Goal: Task Accomplishment & Management: Use online tool/utility

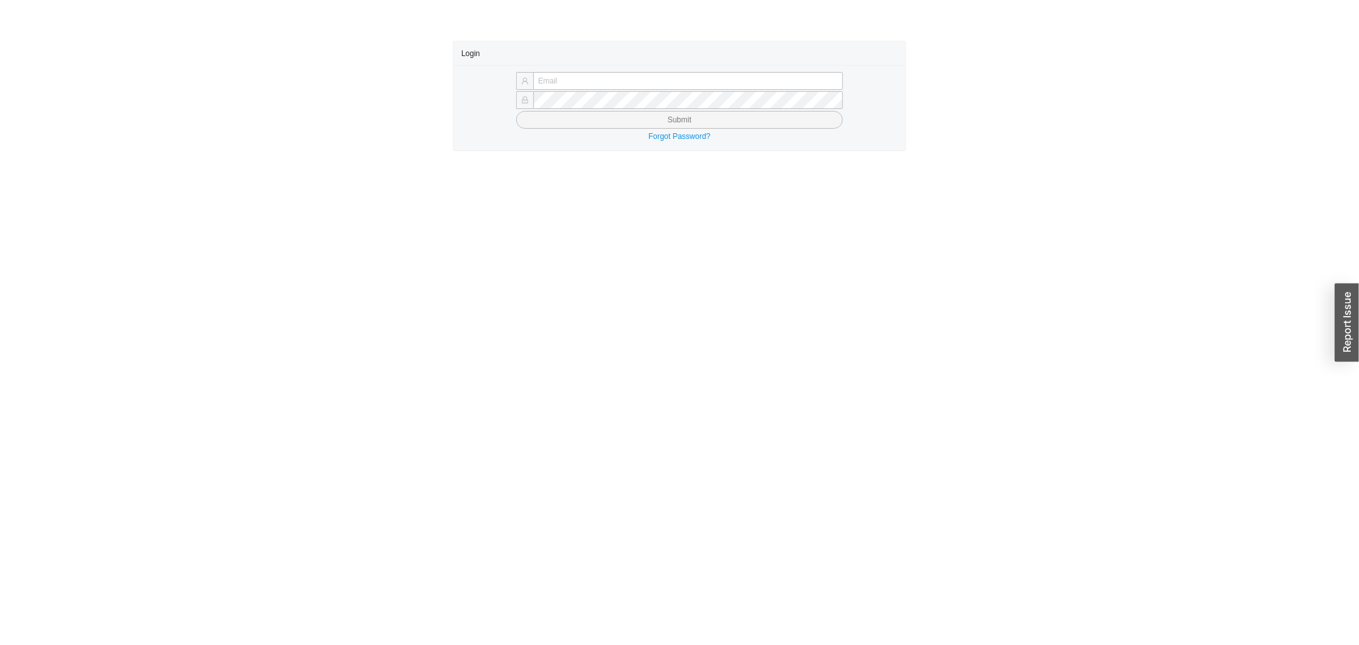
type input "yossi@asbathnj.com"
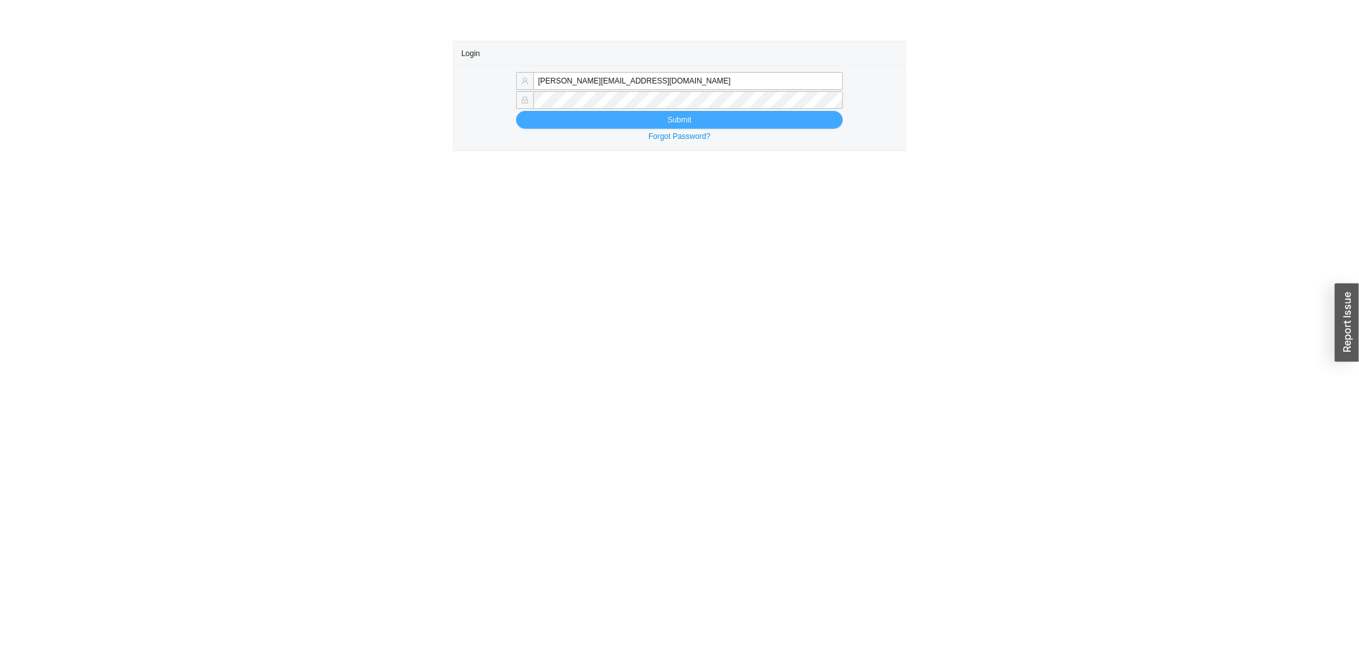
click at [572, 120] on button "Submit" at bounding box center [680, 120] width 328 height 18
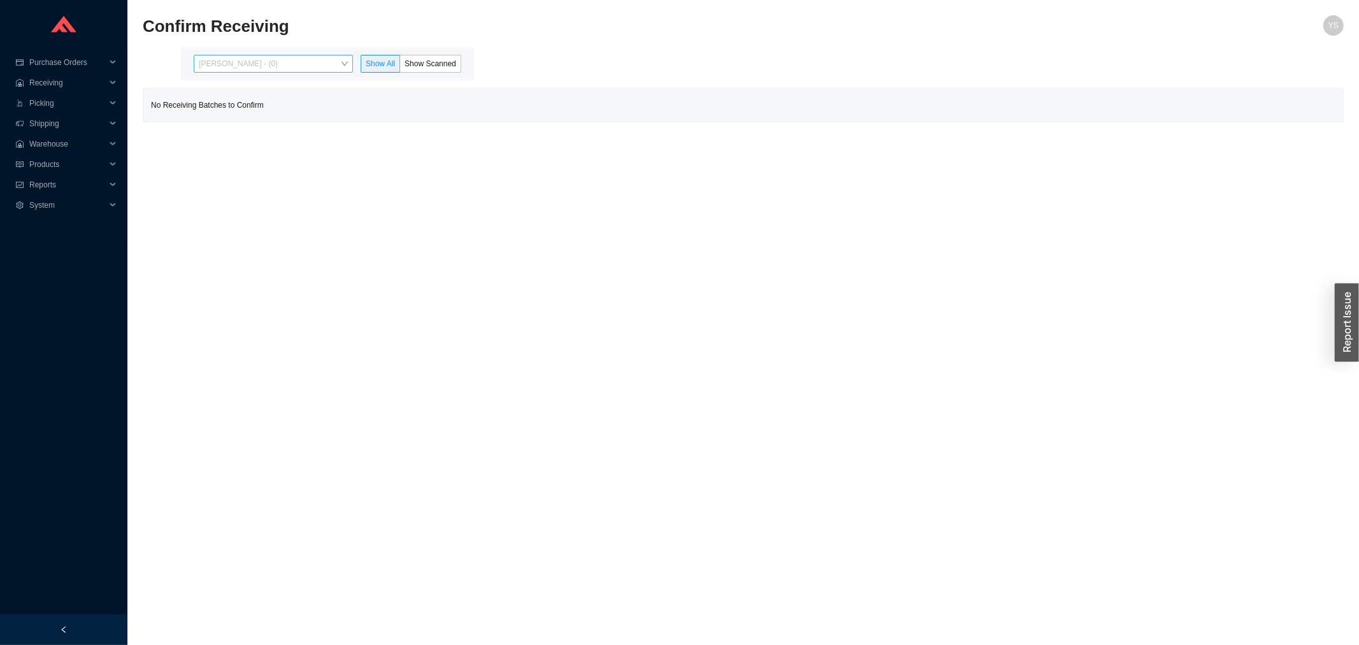
click at [251, 60] on span "[PERSON_NAME] - (0)" at bounding box center [273, 63] width 149 height 17
click at [252, 105] on div "[PERSON_NAME] - (2)" at bounding box center [274, 104] width 149 height 11
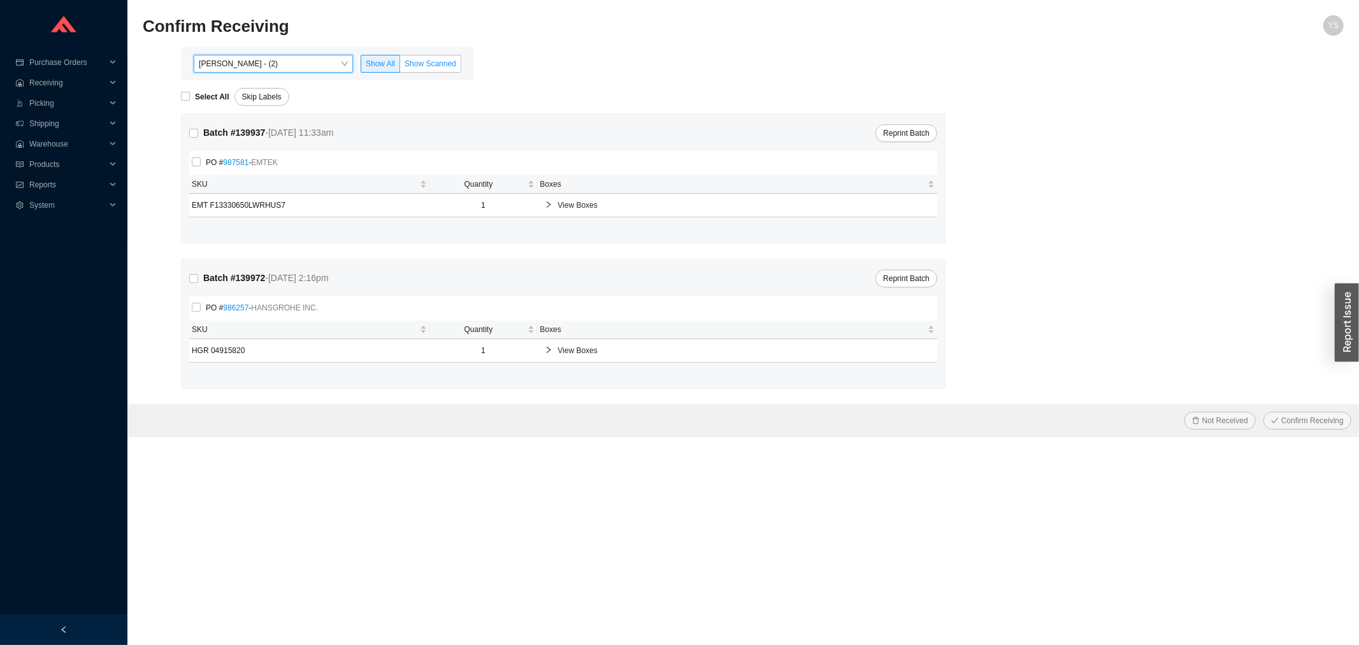
click at [440, 68] on span "Show Scanned" at bounding box center [431, 63] width 52 height 9
click at [400, 66] on input "Show Scanned" at bounding box center [400, 66] width 0 height 0
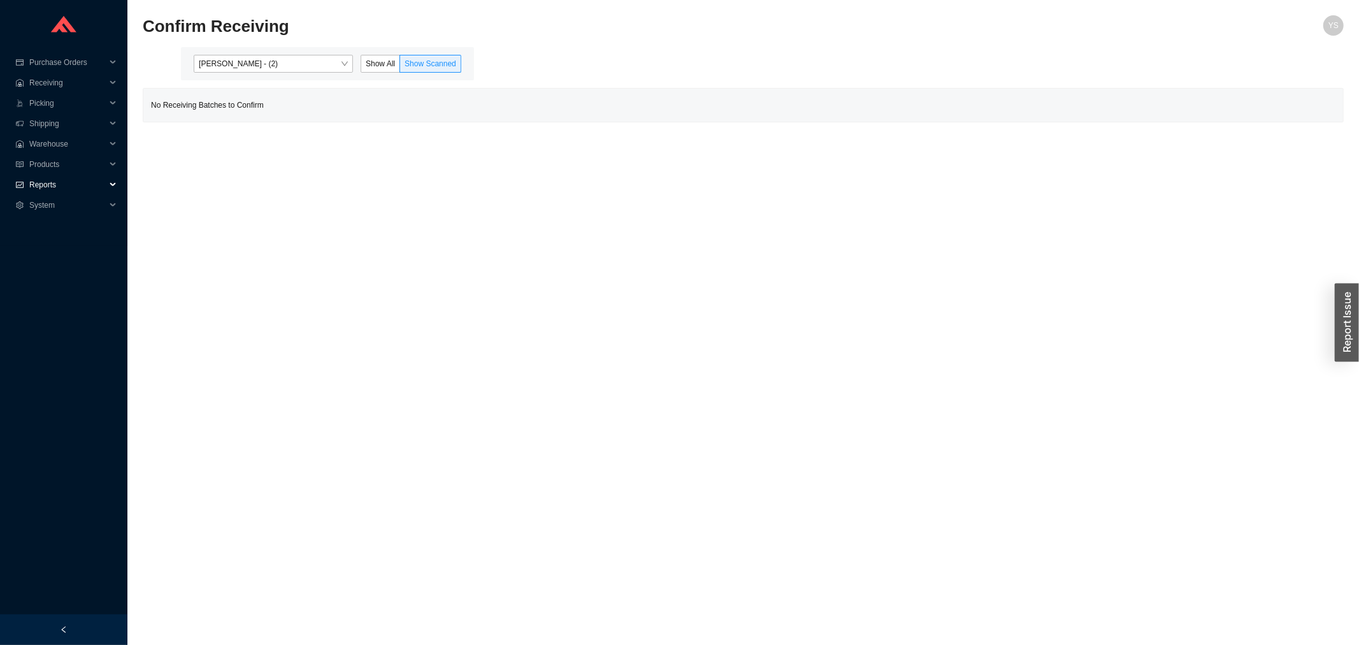
click at [70, 185] on span "Reports" at bounding box center [67, 185] width 76 height 20
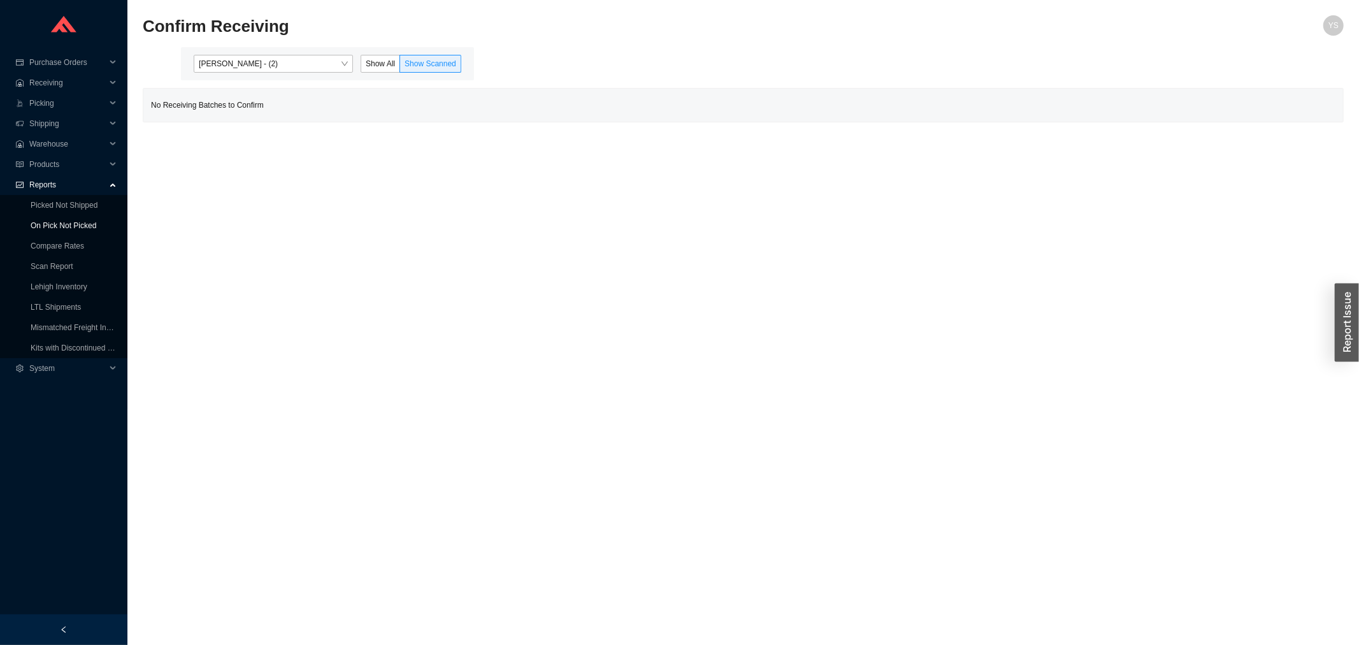
click at [58, 221] on link "On Pick Not Picked" at bounding box center [64, 225] width 66 height 9
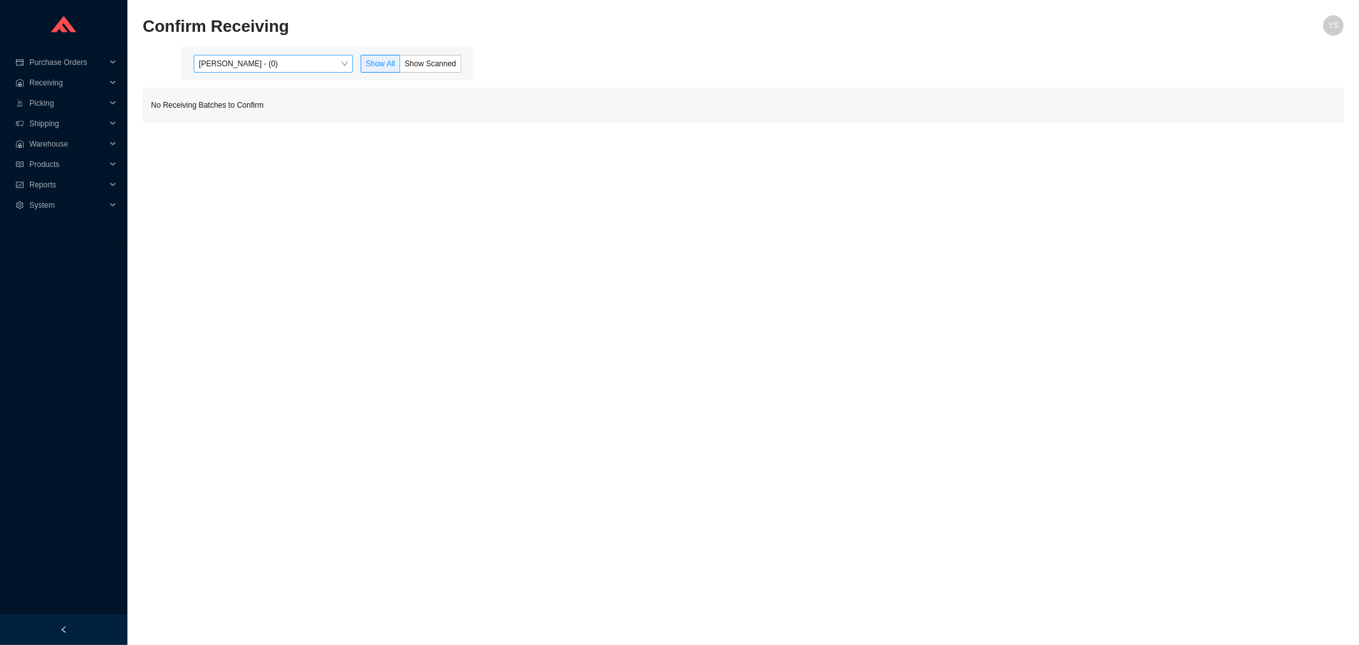
click at [298, 59] on span "[PERSON_NAME] - (0)" at bounding box center [273, 63] width 149 height 17
click at [275, 94] on div "[PERSON_NAME] - (0)" at bounding box center [274, 87] width 159 height 18
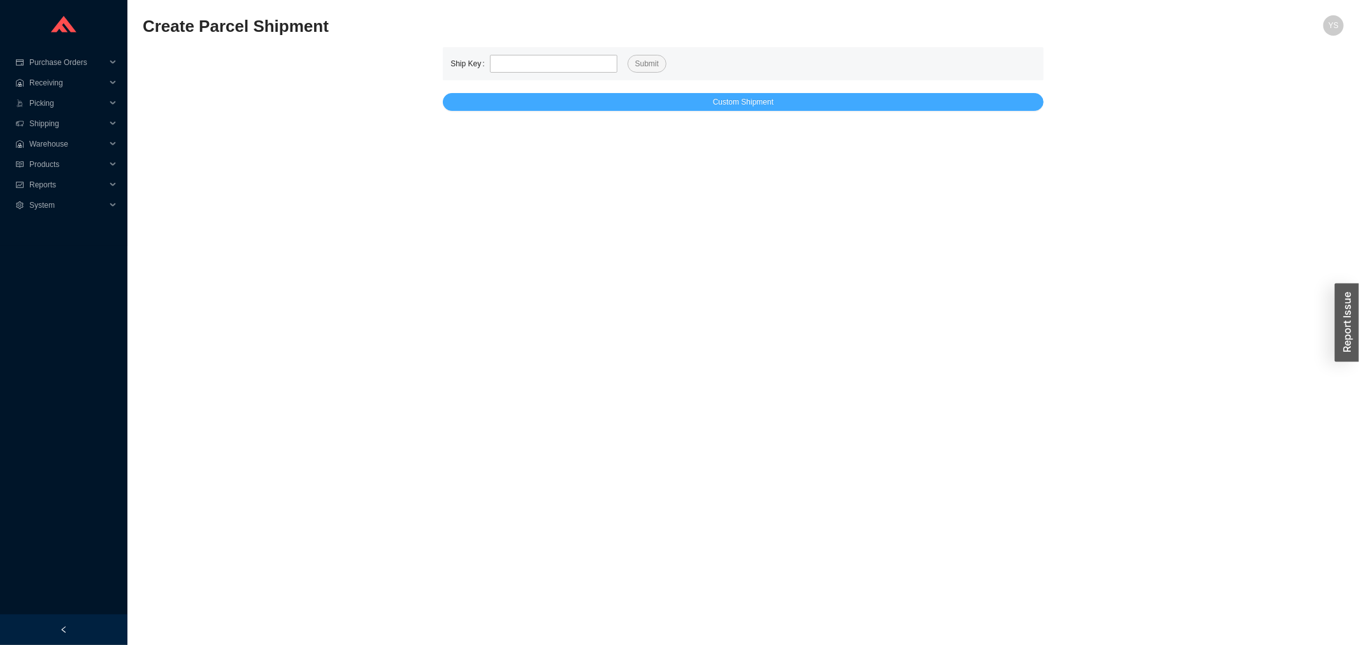
click at [574, 98] on button "Custom Shipment" at bounding box center [743, 102] width 601 height 18
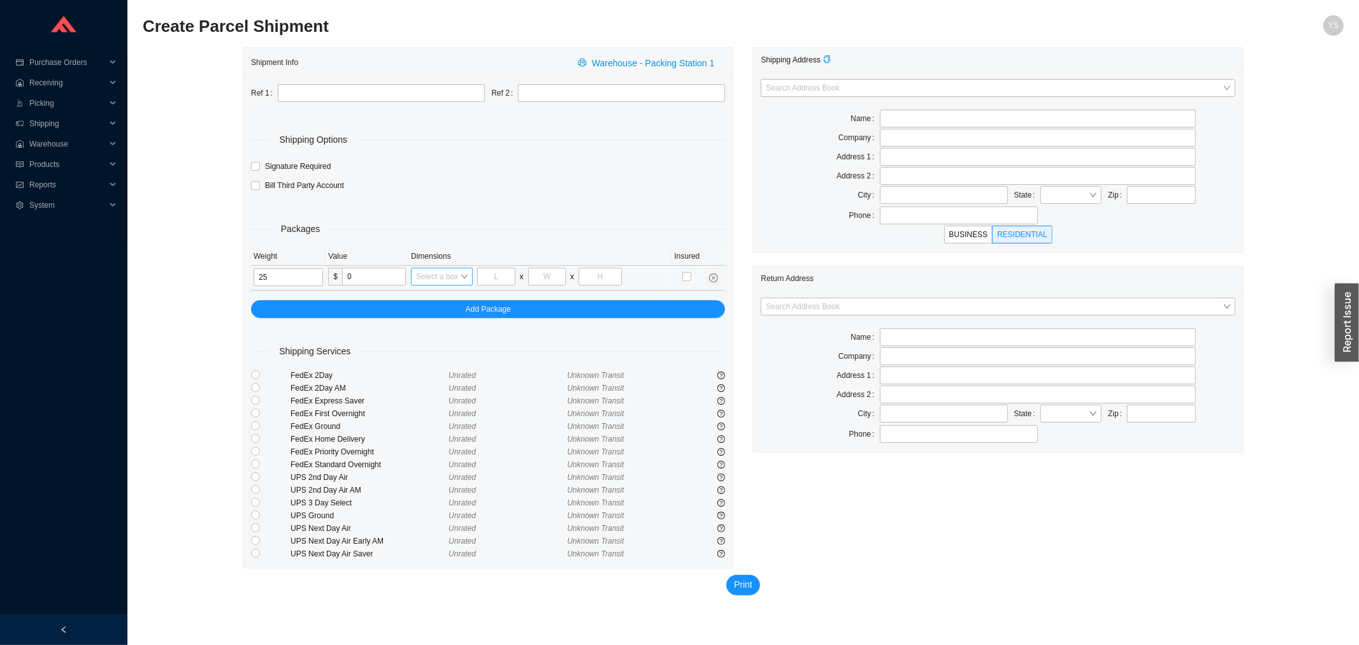
type input "25"
click at [424, 269] on input "search" at bounding box center [438, 276] width 44 height 17
type input "24"
click at [432, 312] on div "24*16*16" at bounding box center [447, 317] width 62 height 11
type input "24"
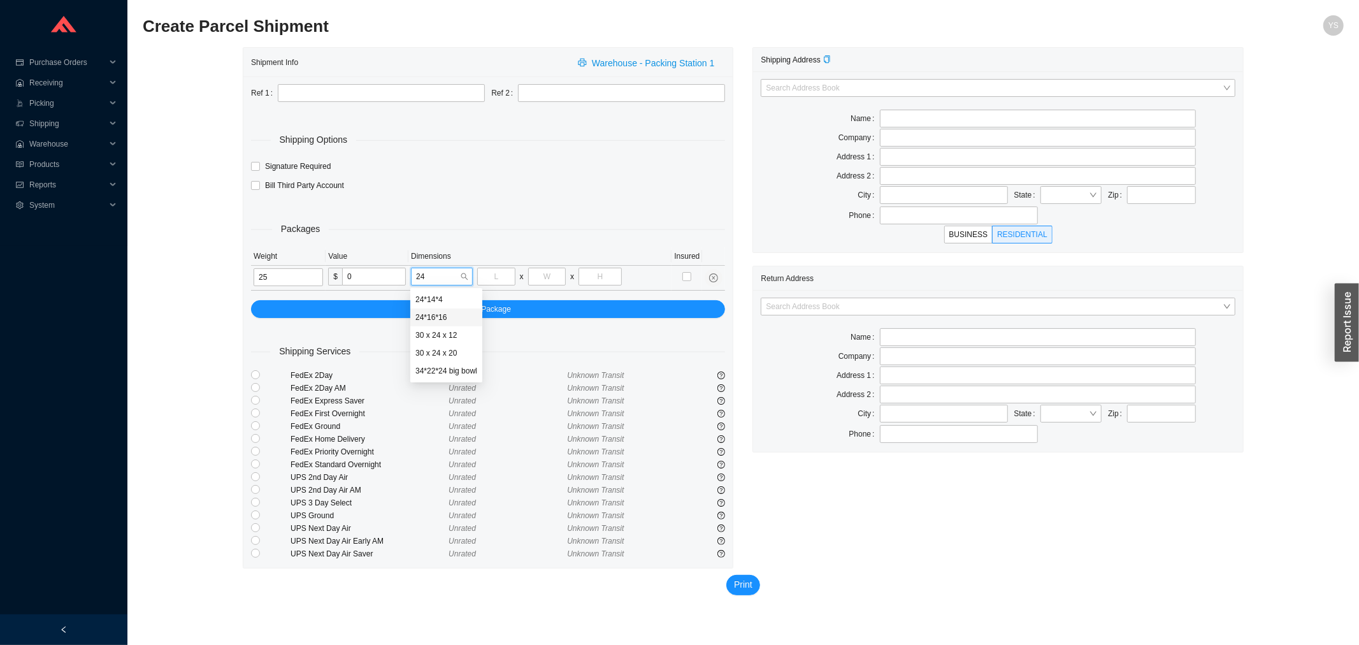
type input "16"
click at [818, 307] on input "search" at bounding box center [994, 306] width 456 height 17
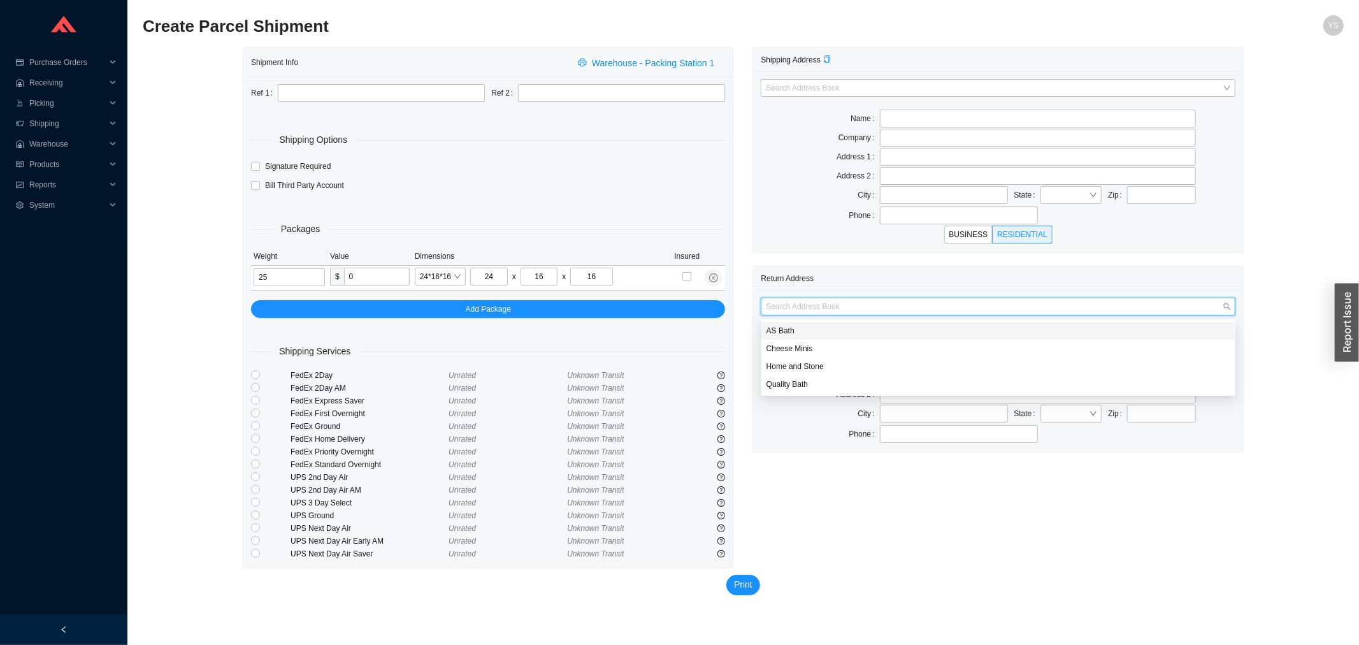
click at [807, 330] on div "AS Bath" at bounding box center [999, 330] width 464 height 11
type input "AS Bath"
type input "39 Progress St"
type input "Edison"
type input "08820"
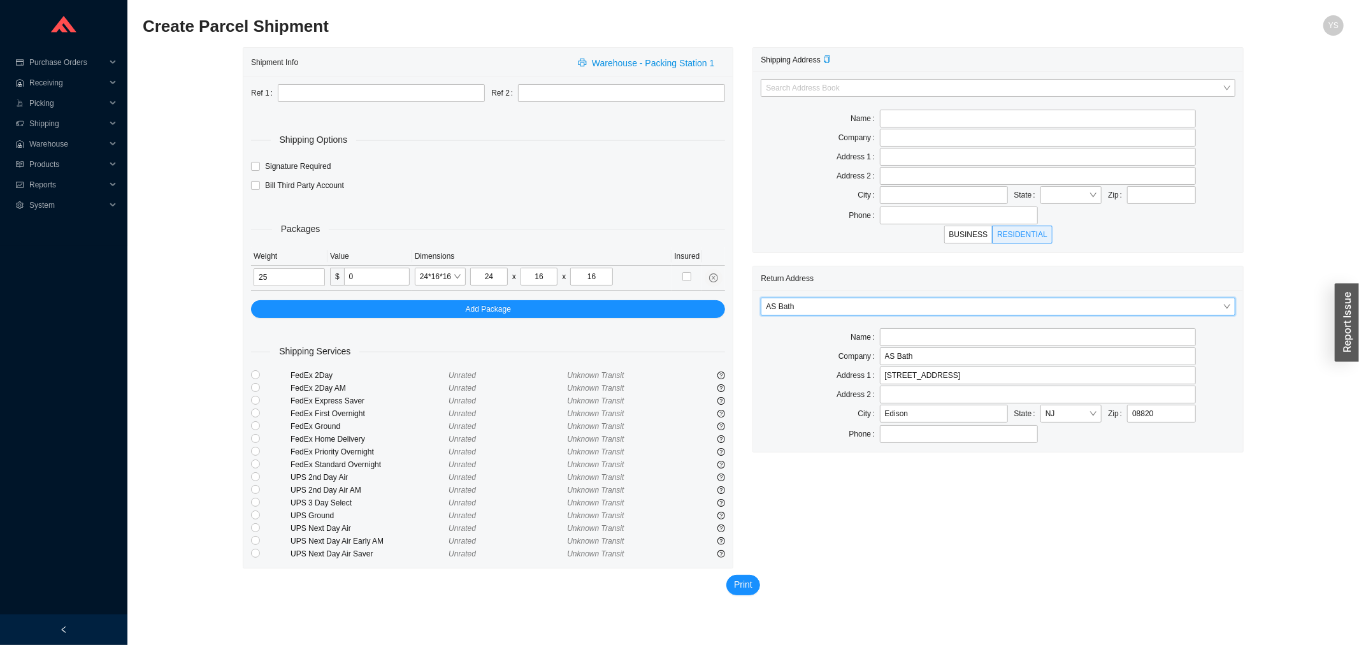
click at [284, 259] on th "Weight" at bounding box center [289, 256] width 76 height 18
click at [278, 277] on input "25" at bounding box center [289, 277] width 71 height 18
type input "40"
click at [1144, 193] on input "text" at bounding box center [1161, 195] width 69 height 18
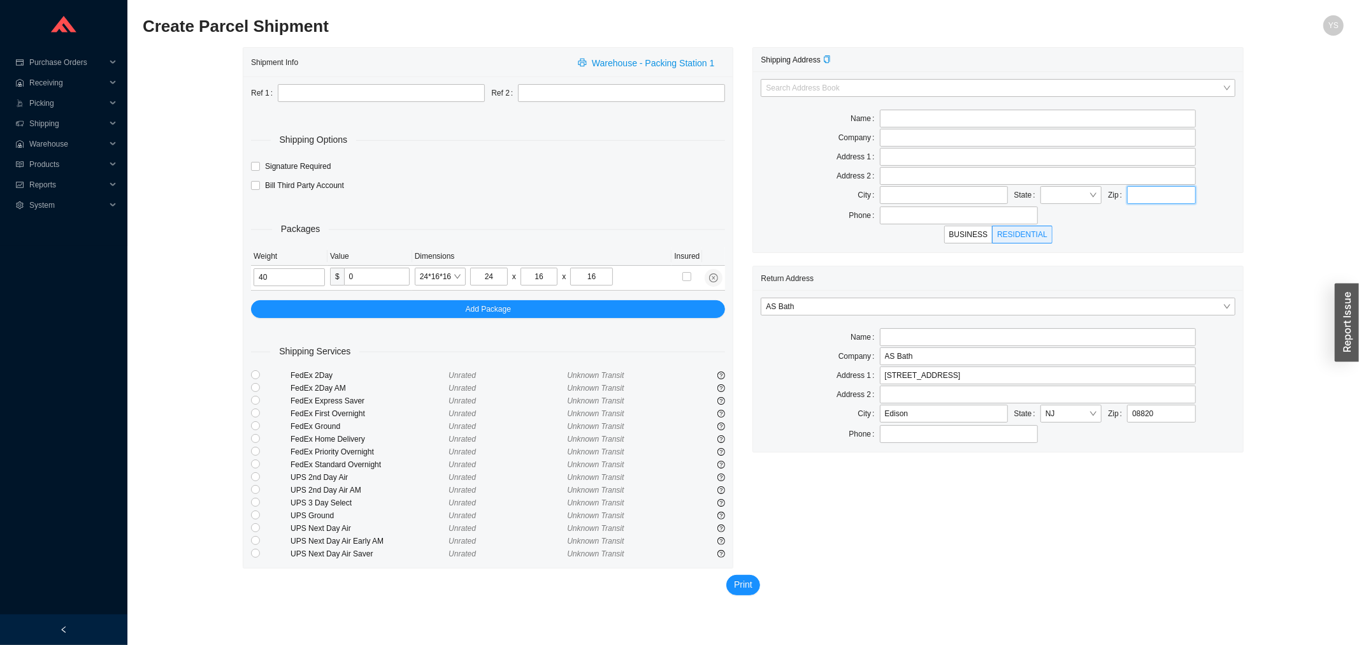
type input "30004-7710"
type input "HANSGROHE"
type input "1492 BLUEGRASS LAKES PKWY"
type input "ALPHARETTA"
type input "GA"
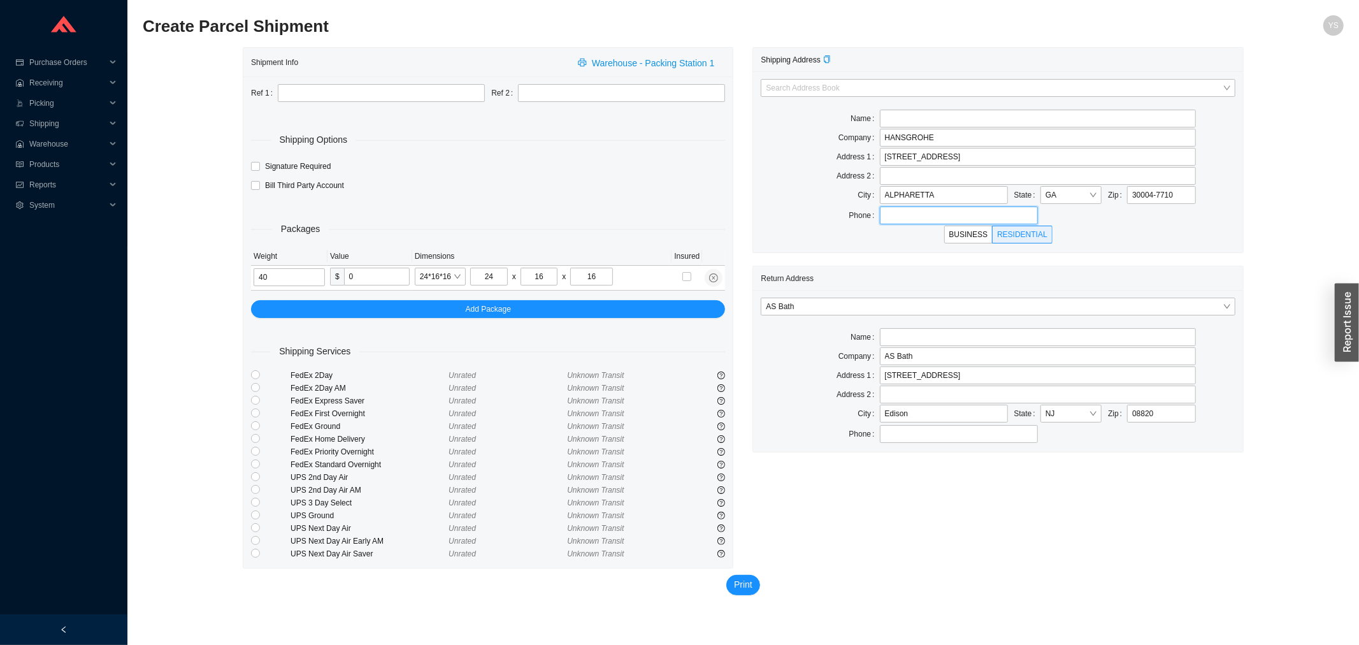
type input "7703609880"
click at [1142, 191] on input "30004-7710" at bounding box center [1161, 195] width 69 height 18
click at [1206, 200] on div "City ALPHARETTA State GA Zip 30004-7710" at bounding box center [998, 195] width 474 height 19
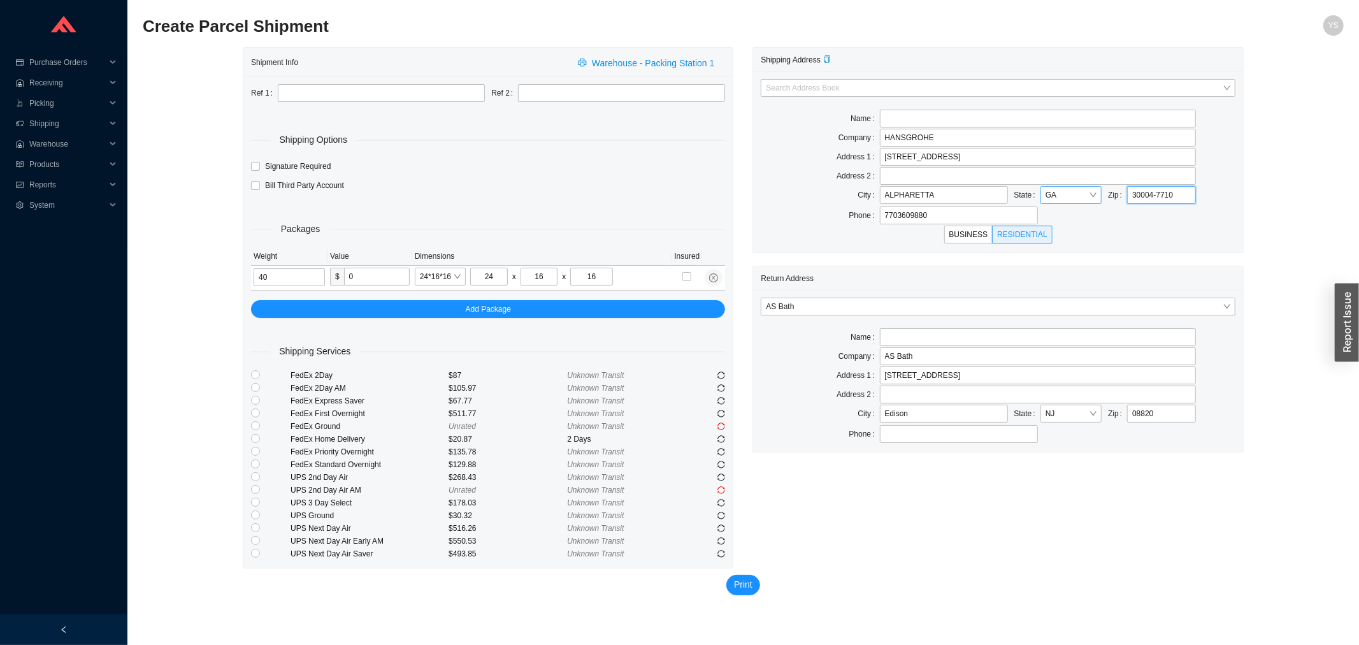
drag, startPoint x: 1184, startPoint y: 200, endPoint x: 1072, endPoint y: 196, distance: 111.6
click at [1075, 198] on div "ALPHARETTA State GA Zip 30004-7710" at bounding box center [1038, 195] width 322 height 19
paste input "930497"
click at [1148, 206] on div "Search Address Book Name Company HANSGROHE Address 1 1492 BLUEGRASS LAKES PKWY …" at bounding box center [997, 161] width 489 height 181
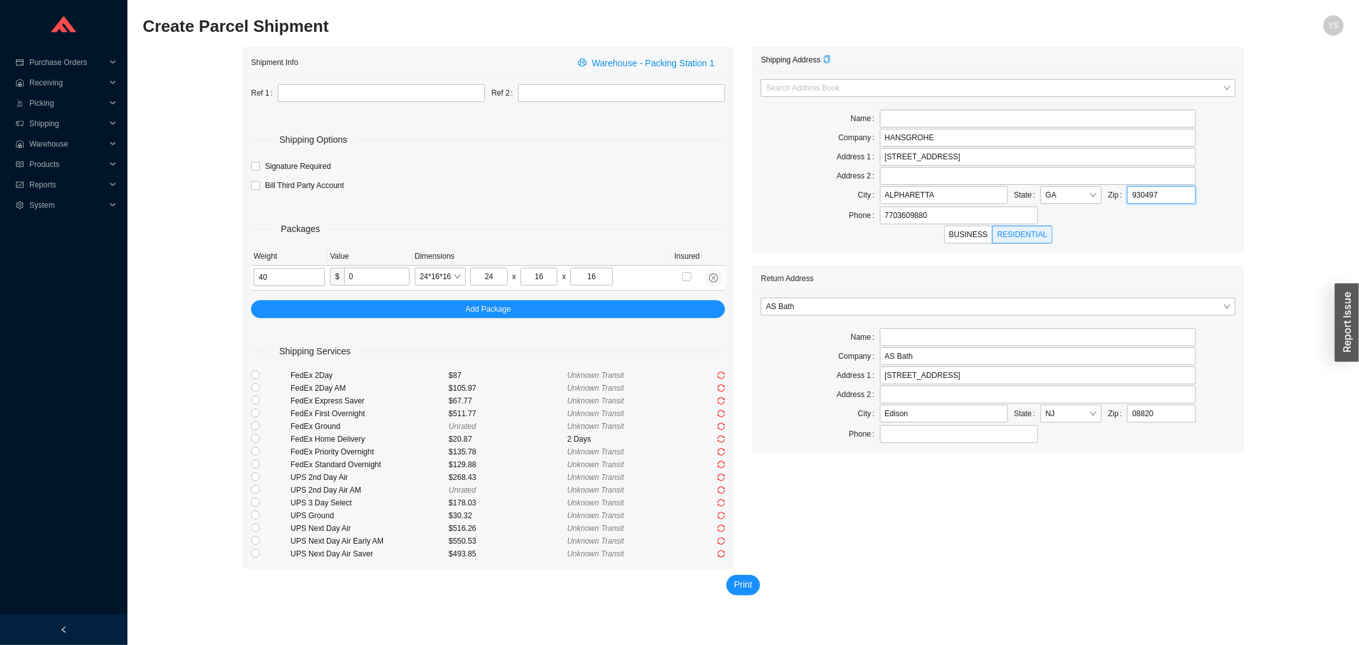
click at [1146, 198] on input "930497" at bounding box center [1161, 195] width 69 height 18
drag, startPoint x: 1139, startPoint y: 196, endPoint x: 1221, endPoint y: 205, distance: 82.7
click at [1221, 205] on div "City ALPHARETTA State GA Zip 930497" at bounding box center [998, 195] width 474 height 19
type input "96732"
type input "KAHULUI"
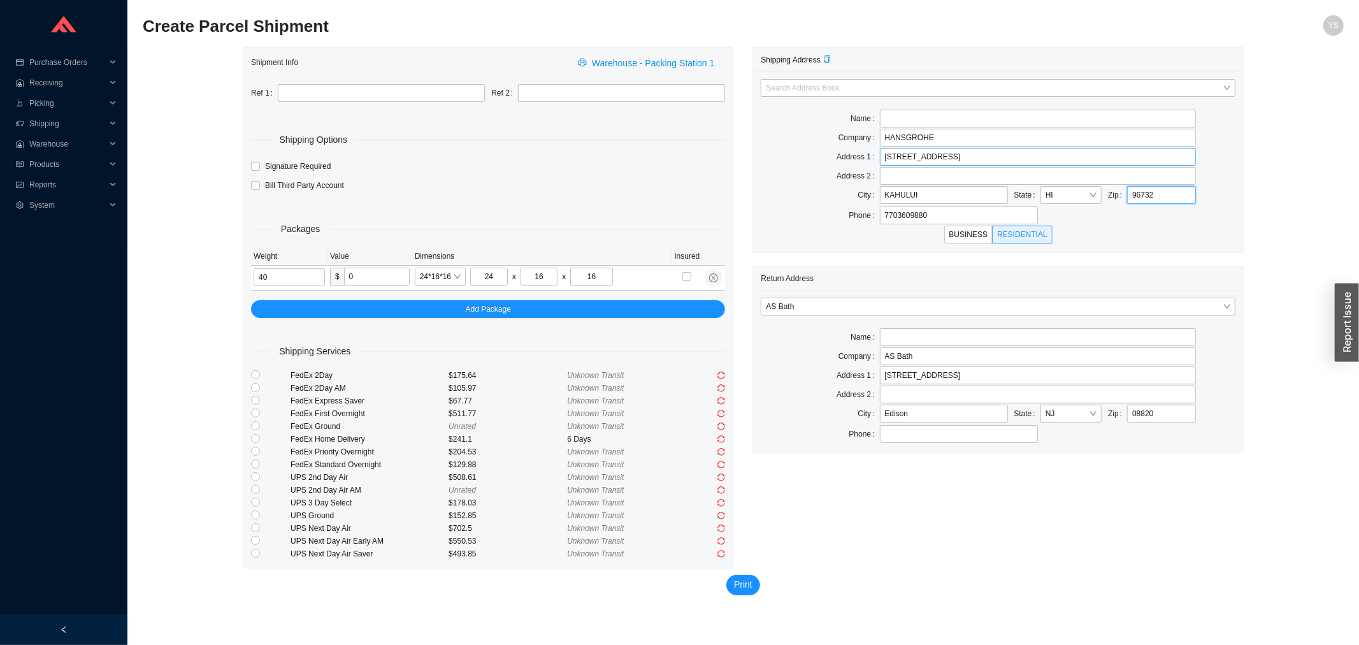
type input "96732"
drag, startPoint x: 993, startPoint y: 156, endPoint x: 787, endPoint y: 156, distance: 205.9
click at [787, 156] on div "Address 1 1492 BLUEGRASS LAKES PKWY" at bounding box center [998, 157] width 474 height 18
drag, startPoint x: 942, startPoint y: 136, endPoint x: 838, endPoint y: 147, distance: 104.5
click at [839, 147] on div "Search Address Book Name Company HANSGROHE Address 1 Address 2 City KAHULUI Sta…" at bounding box center [997, 161] width 489 height 181
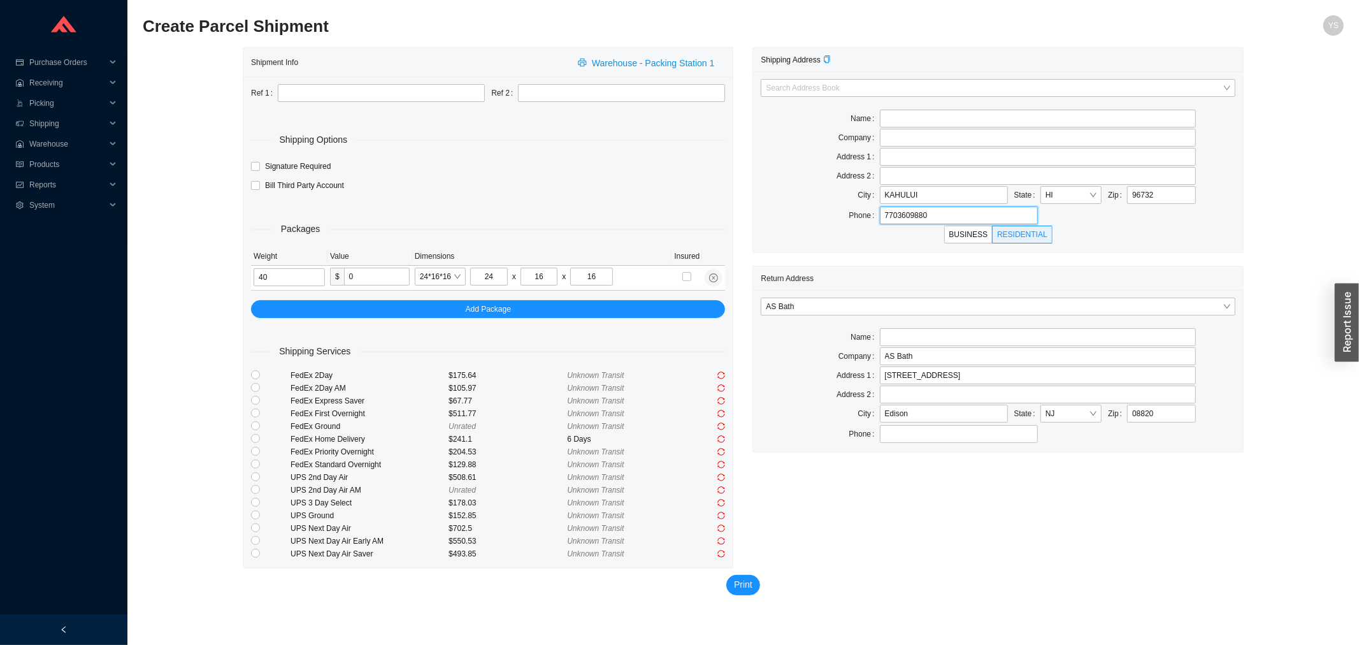
drag, startPoint x: 939, startPoint y: 220, endPoint x: 832, endPoint y: 222, distance: 107.1
click at [836, 222] on div "Phone 7703609880" at bounding box center [998, 215] width 474 height 18
click at [1128, 251] on div "Search Address Book Name Company Address 1 Address 2 City KAHULUI State HI Zip …" at bounding box center [997, 161] width 489 height 181
click at [428, 444] on div "FedEx Home Delivery" at bounding box center [370, 439] width 158 height 13
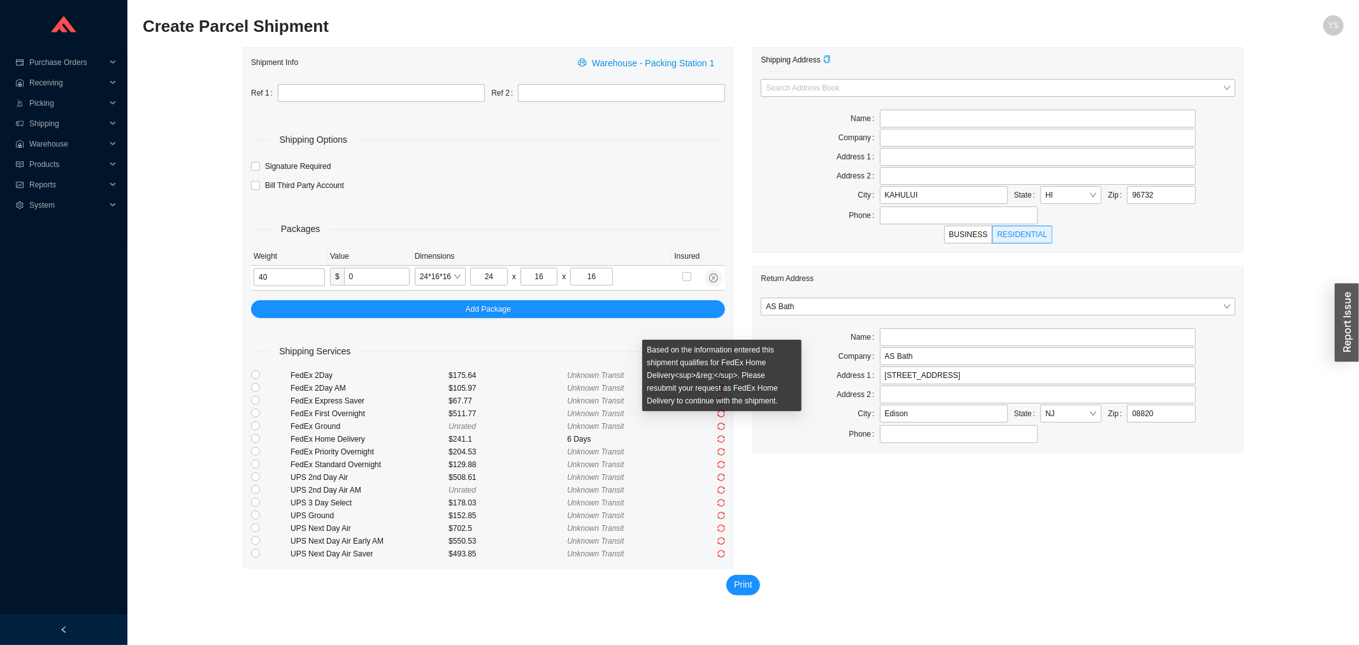
click at [724, 424] on icon "sync" at bounding box center [722, 427] width 8 height 8
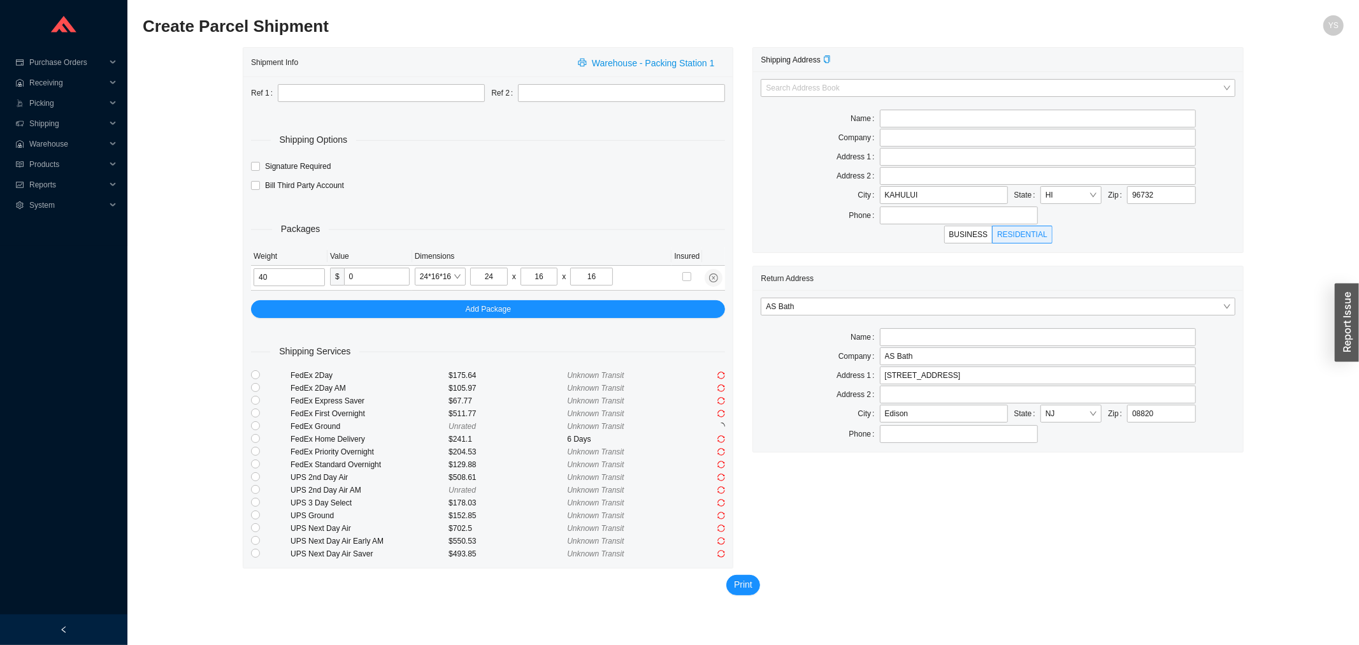
click at [721, 430] on icon "loading" at bounding box center [722, 427] width 8 height 8
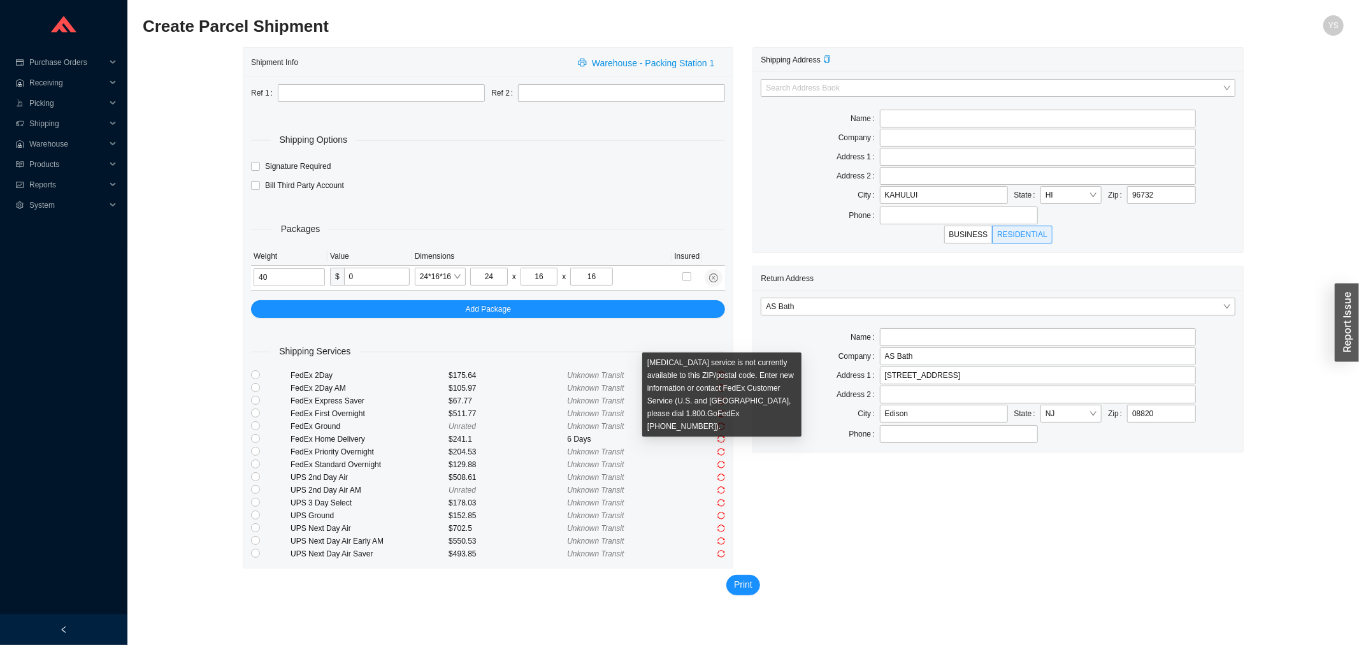
click at [721, 438] on icon "sync" at bounding box center [722, 439] width 8 height 8
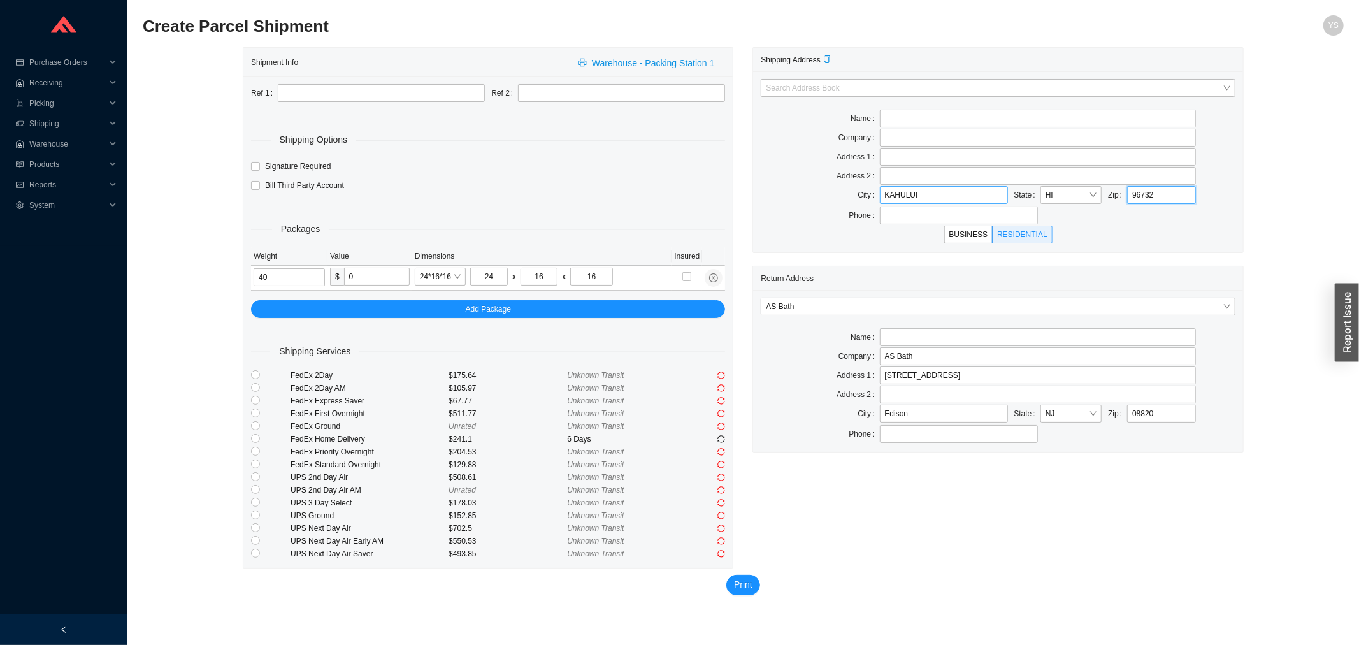
drag, startPoint x: 1157, startPoint y: 193, endPoint x: 987, endPoint y: 204, distance: 170.5
click at [992, 204] on div "KAHULUI State HI Zip 96732" at bounding box center [1038, 195] width 322 height 19
click at [273, 271] on input "40" at bounding box center [289, 277] width 71 height 18
click at [261, 277] on input "1" at bounding box center [289, 277] width 71 height 18
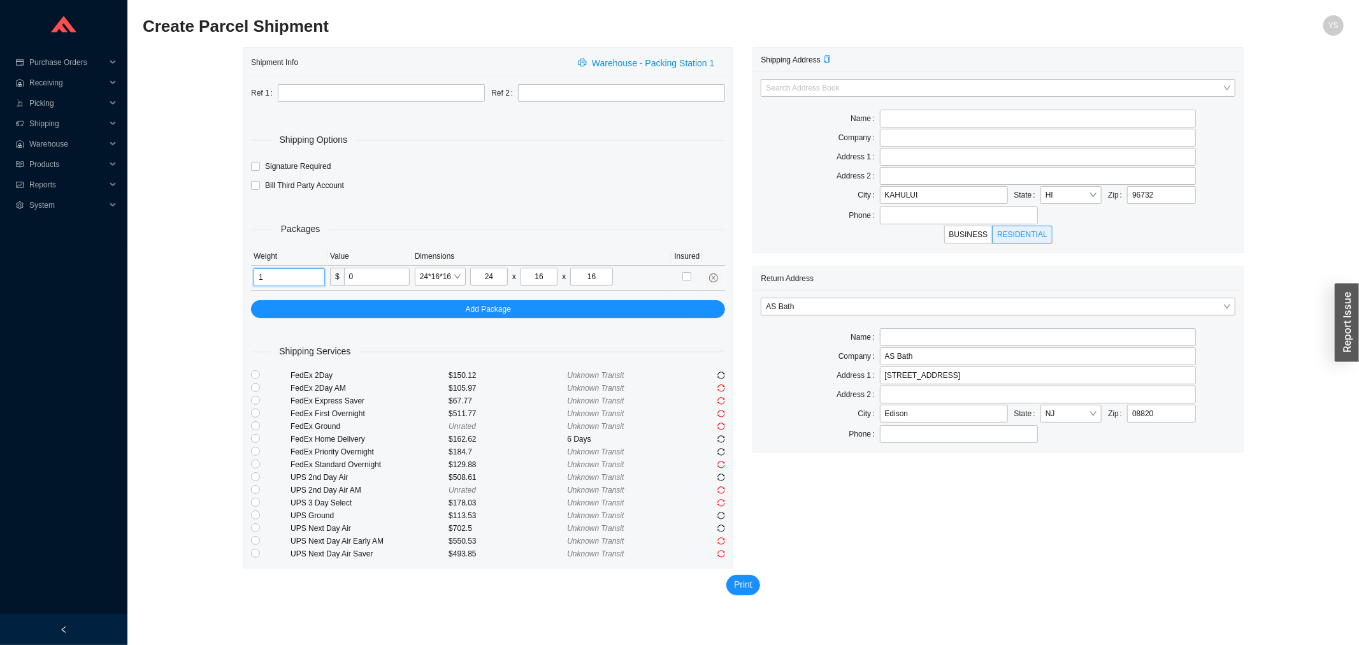
click at [261, 277] on input "1" at bounding box center [289, 277] width 71 height 18
type input "40"
click at [725, 516] on icon "sync" at bounding box center [721, 515] width 7 height 7
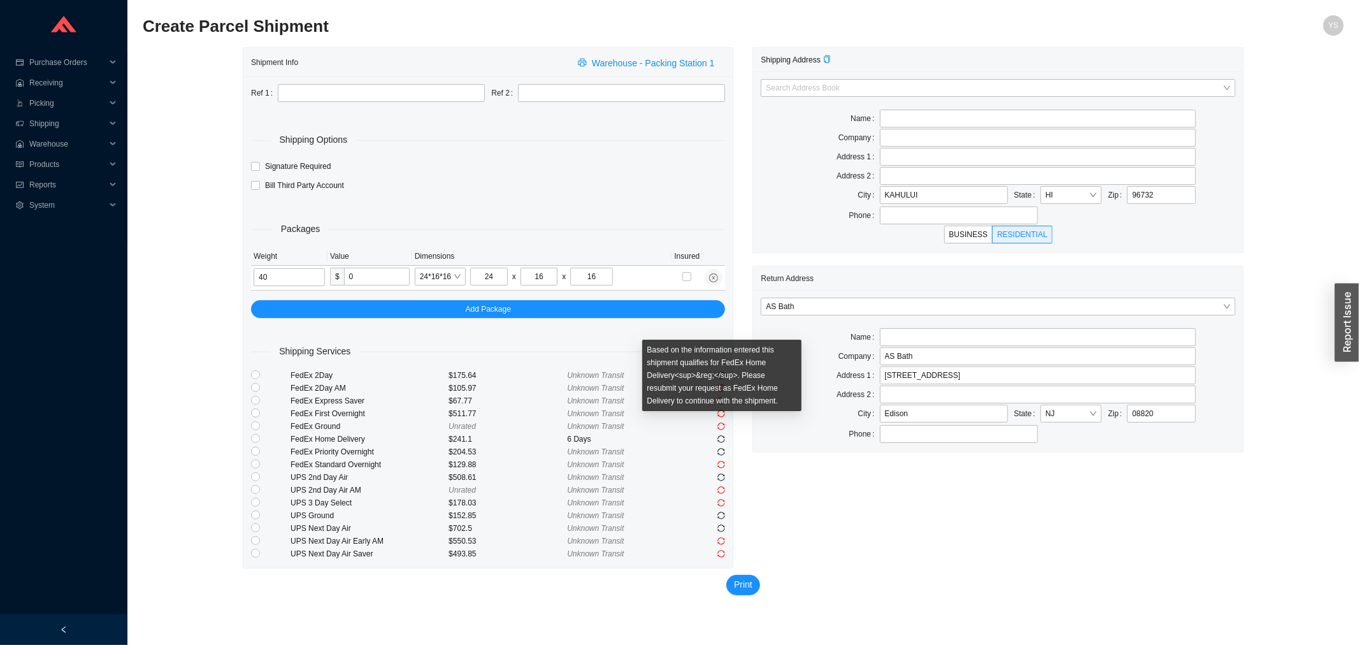
click at [723, 427] on icon "sync" at bounding box center [722, 427] width 8 height 8
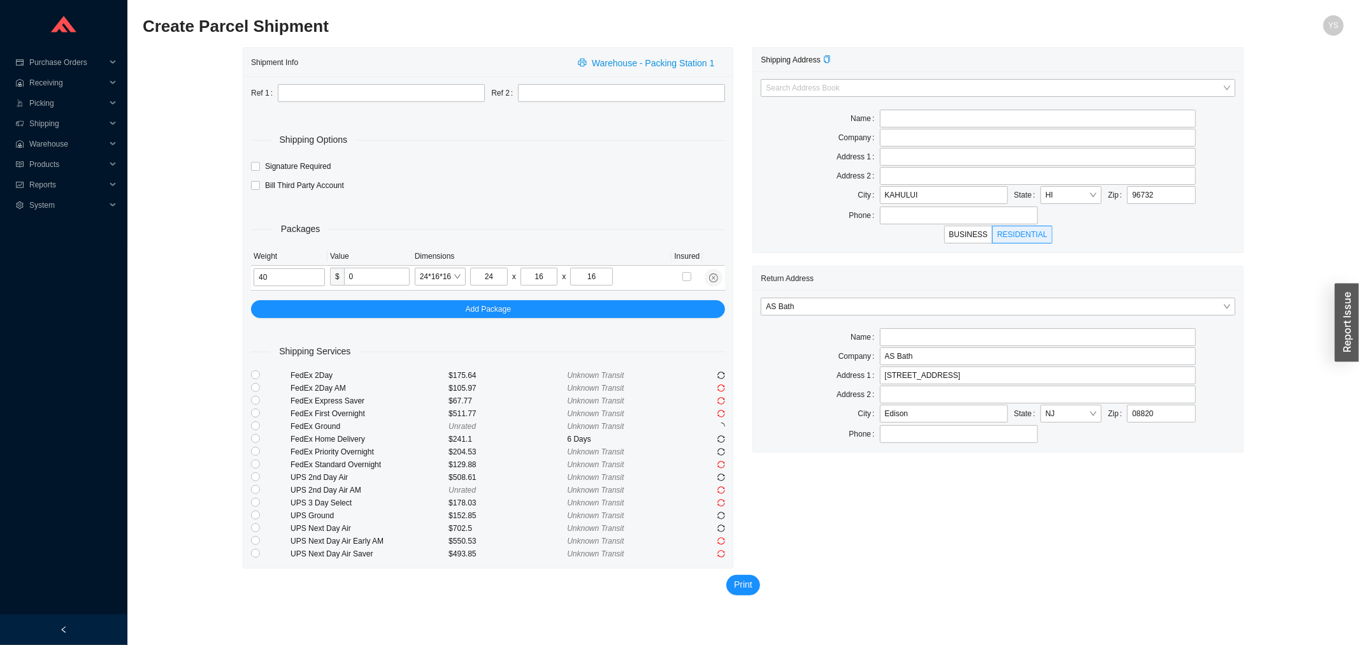
click at [727, 440] on div "Ref 1 Ref 2 Shipping Options Signature Required Bill Third Party Account Packag…" at bounding box center [487, 321] width 489 height 491
click at [718, 440] on icon "sync" at bounding box center [721, 438] width 7 height 7
click at [972, 231] on span "BUSINESS" at bounding box center [969, 234] width 39 height 9
click at [969, 237] on input "BUSINESS" at bounding box center [969, 237] width 0 height 0
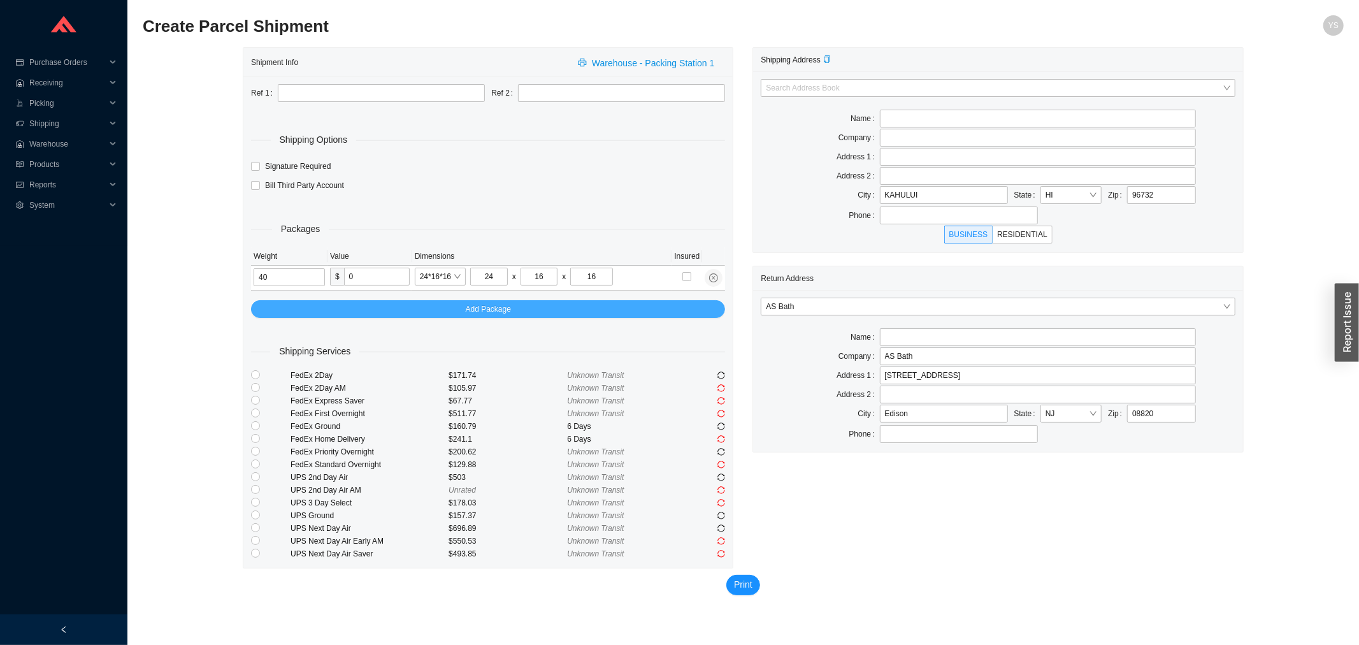
click at [305, 309] on button "Add Package" at bounding box center [488, 309] width 474 height 18
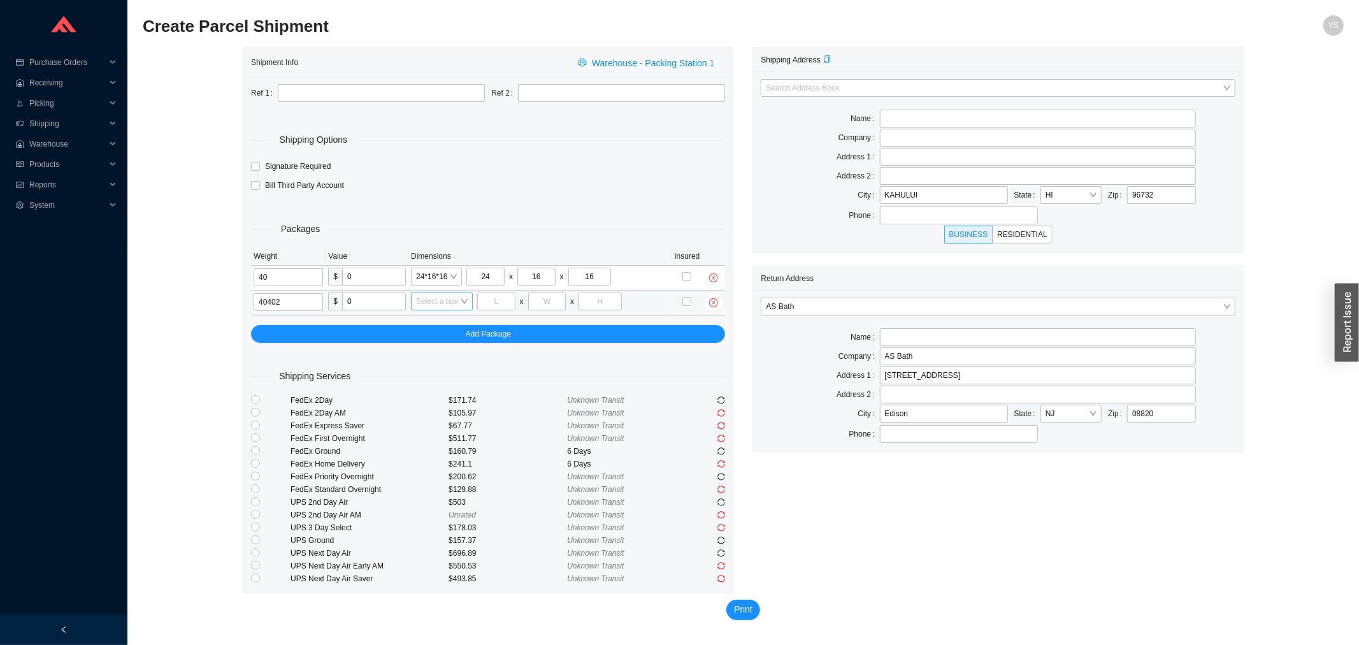
type input "40402"
click at [428, 303] on input "search" at bounding box center [438, 301] width 44 height 17
type input "24"
click at [438, 338] on div "24*16*16" at bounding box center [447, 342] width 62 height 11
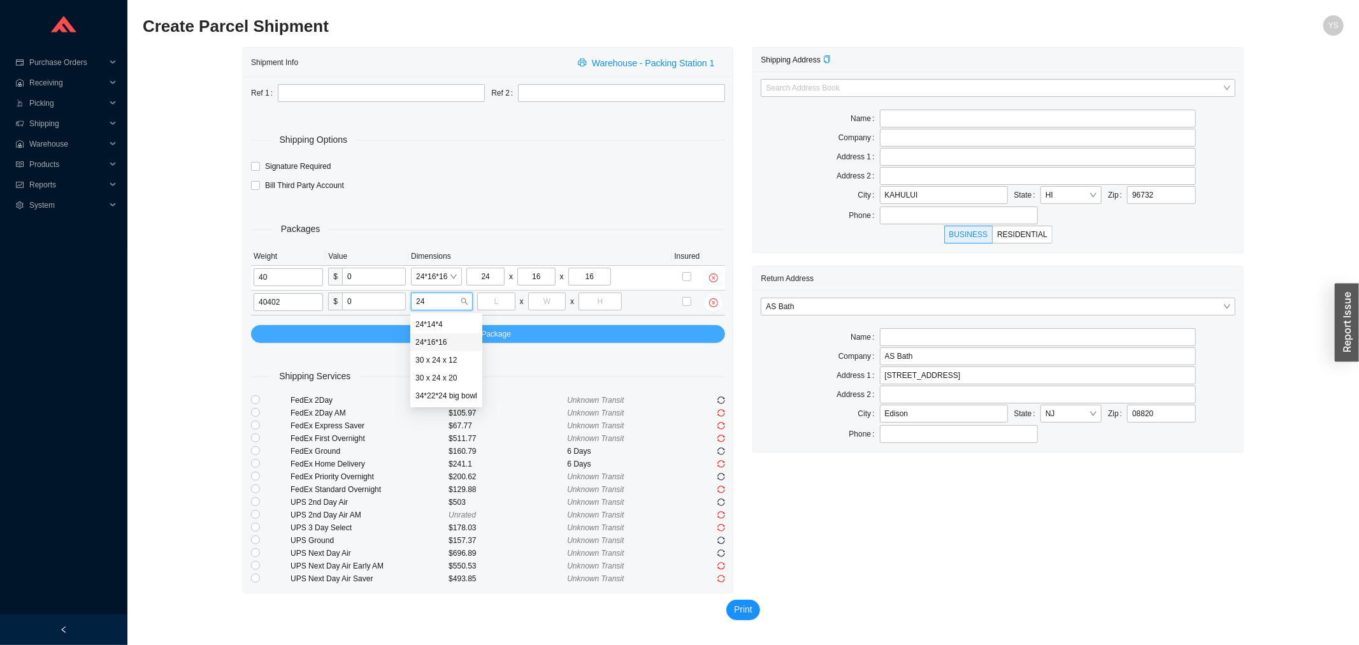
type input "24"
type input "16"
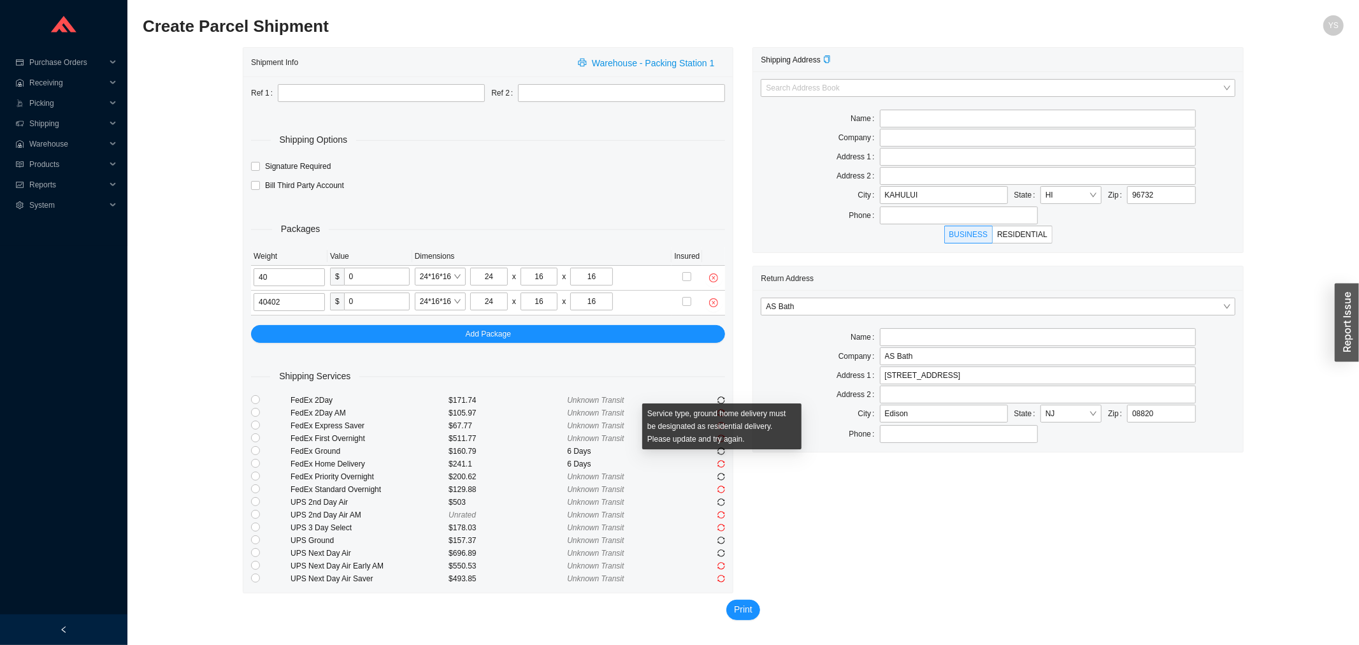
click at [721, 462] on icon "sync" at bounding box center [722, 464] width 8 height 8
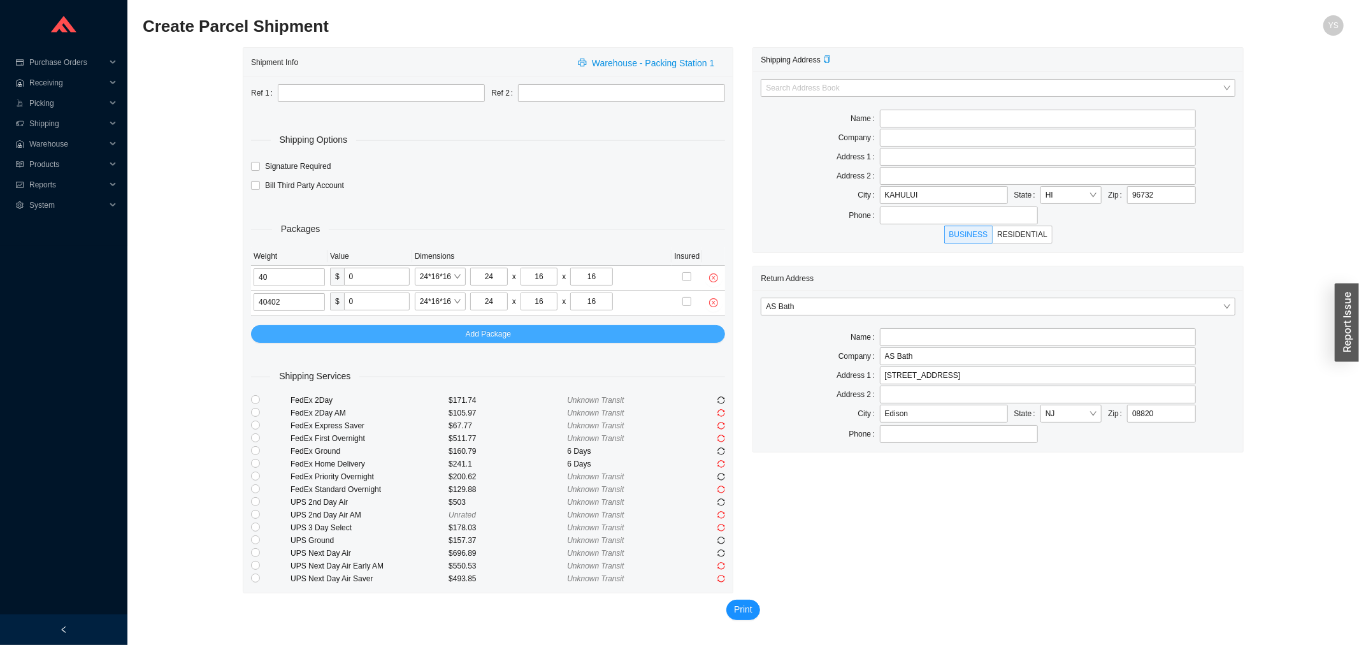
click at [447, 333] on button "Add Package" at bounding box center [488, 334] width 474 height 18
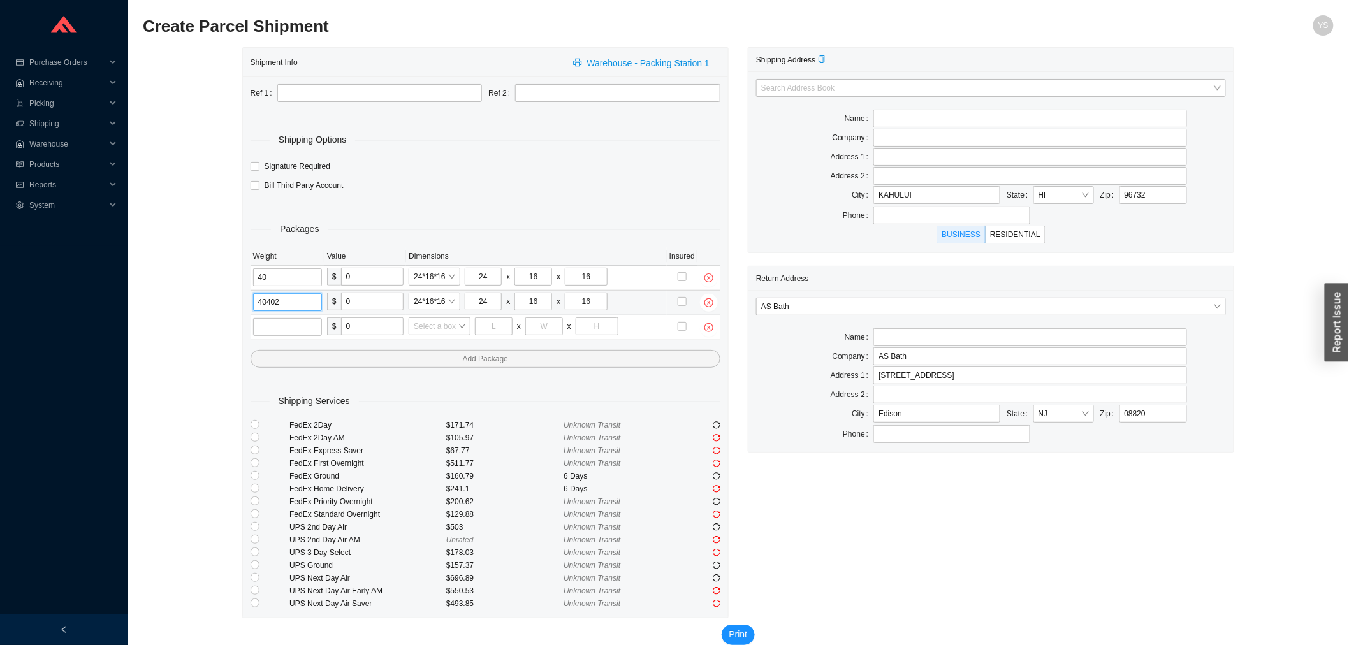
drag, startPoint x: 281, startPoint y: 303, endPoint x: 263, endPoint y: 301, distance: 17.9
click at [263, 301] on input "40402" at bounding box center [287, 302] width 69 height 18
type input "40"
click at [714, 325] on span "close-circle" at bounding box center [709, 327] width 18 height 9
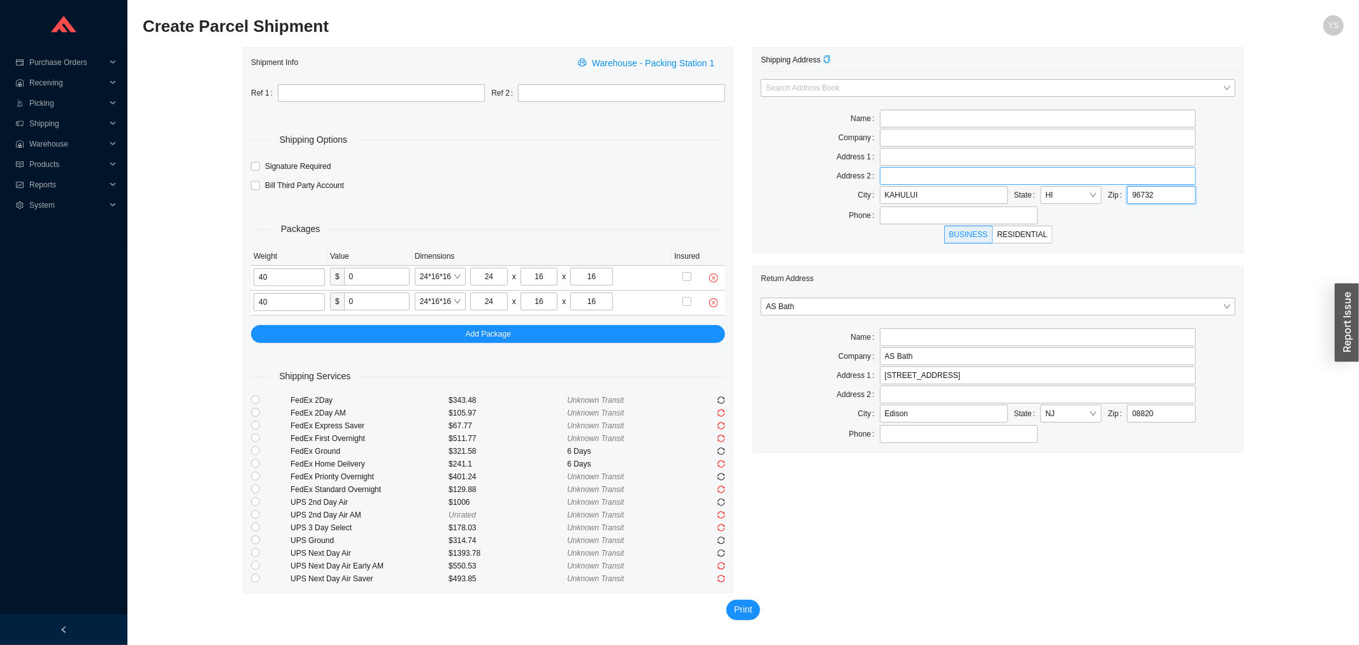
drag, startPoint x: 1161, startPoint y: 196, endPoint x: 1080, endPoint y: 185, distance: 81.7
click at [1081, 185] on div "Search Address Book Name Company Address 1 Address 2 City KAHULUI State HI Zip …" at bounding box center [997, 161] width 489 height 181
type input "08701"
type input "LAKEWOOD"
click at [714, 302] on icon "close-circle" at bounding box center [713, 302] width 9 height 9
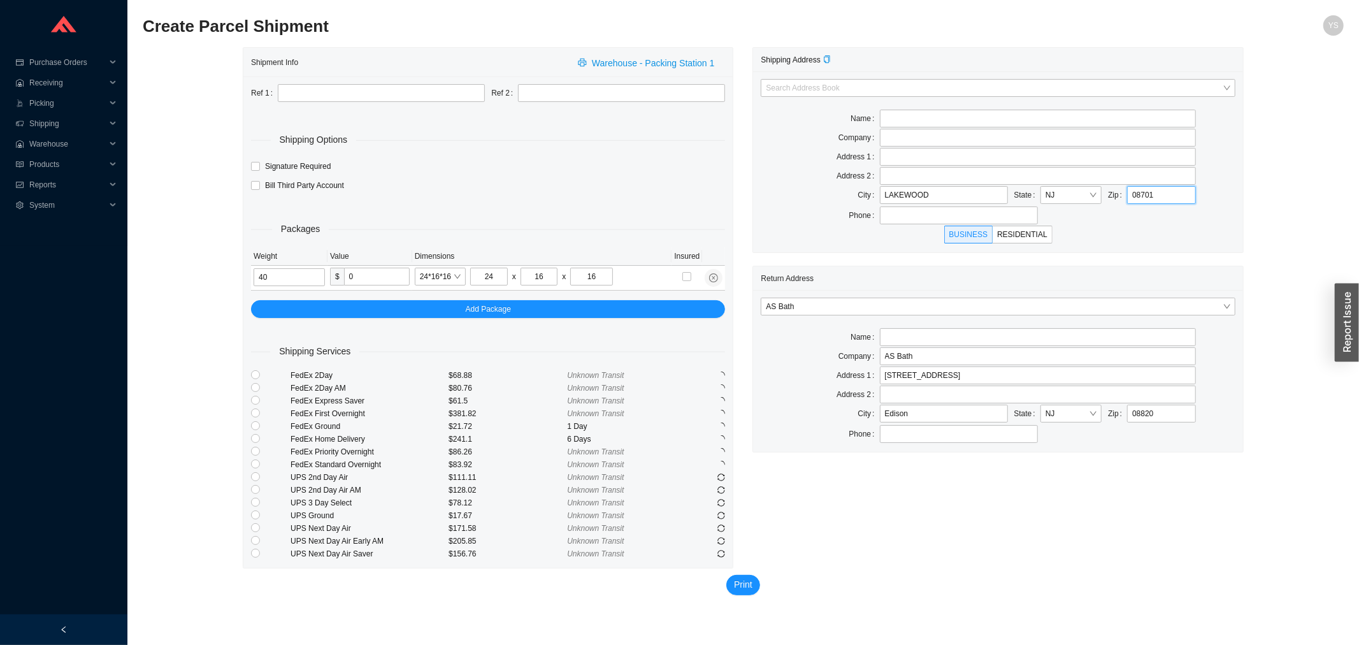
click at [1155, 198] on input "08701" at bounding box center [1161, 195] width 69 height 18
click at [1156, 191] on input "08701" at bounding box center [1161, 195] width 69 height 18
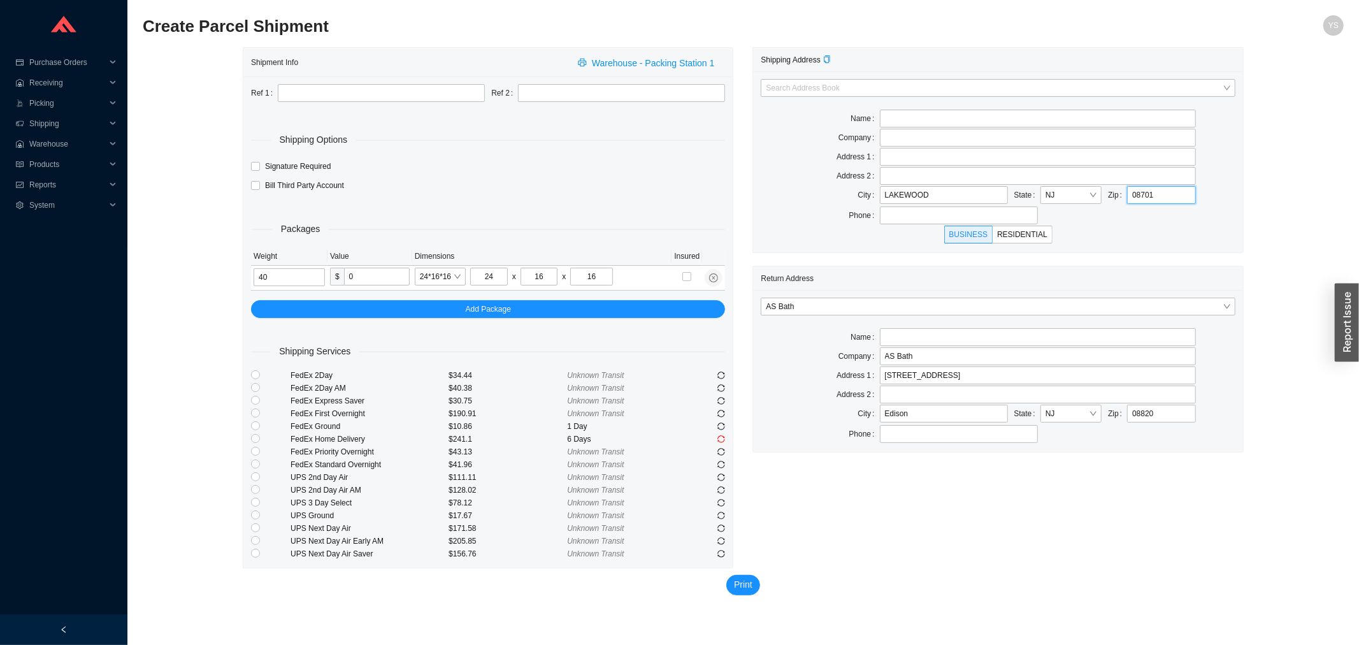
paste input "91604"
type input "91604"
type input "STUDIO CITY"
click at [1162, 198] on input "91604" at bounding box center [1161, 195] width 69 height 18
click at [1162, 199] on input "91604" at bounding box center [1161, 195] width 69 height 18
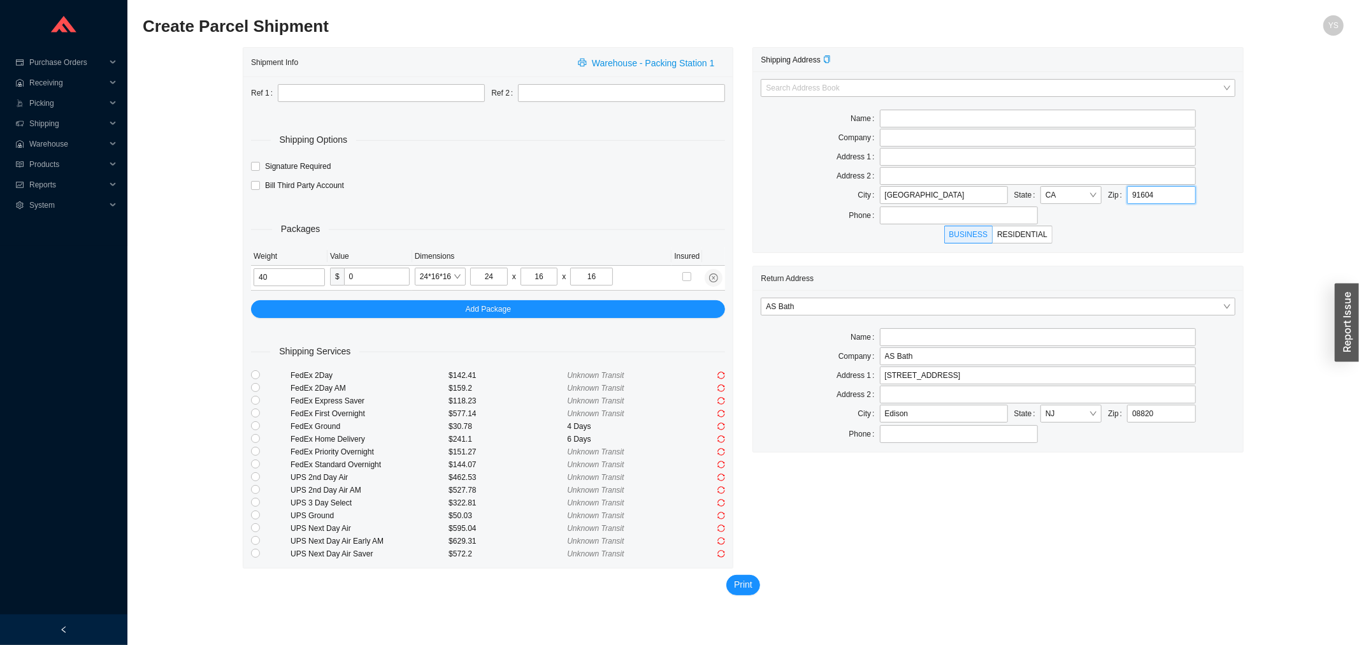
paste input "6732"
type input "96732"
type input "KAHULUI"
type input "96732"
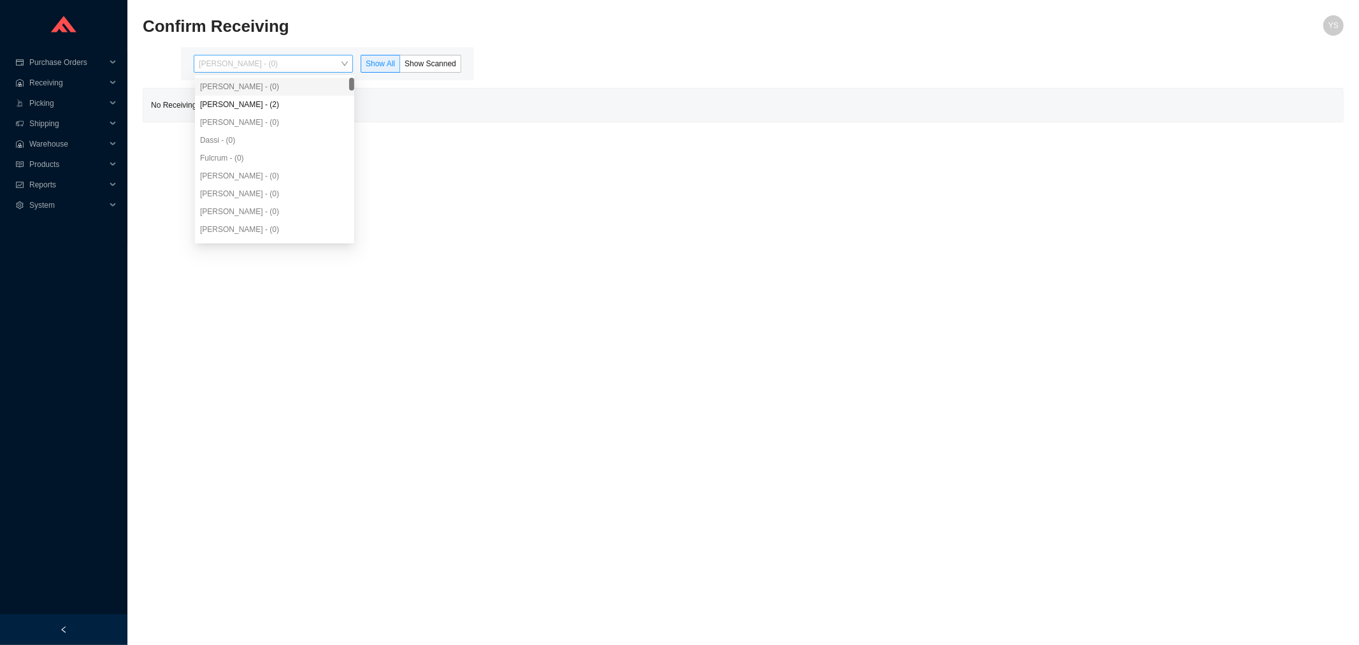
click at [263, 71] on span "[PERSON_NAME] - (0)" at bounding box center [273, 63] width 149 height 17
click at [263, 101] on div "[PERSON_NAME] - (2)" at bounding box center [274, 104] width 149 height 11
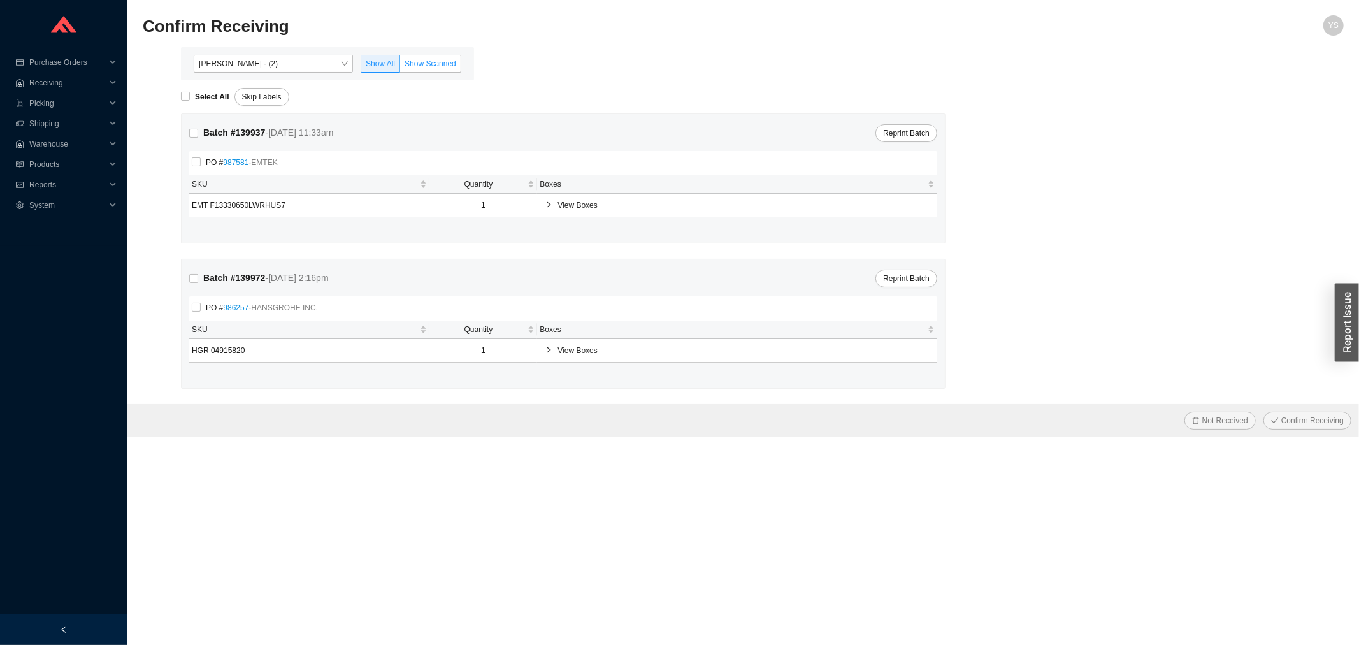
click at [419, 56] on label "Show Scanned" at bounding box center [430, 64] width 61 height 18
click at [400, 66] on input "Show Scanned" at bounding box center [400, 66] width 0 height 0
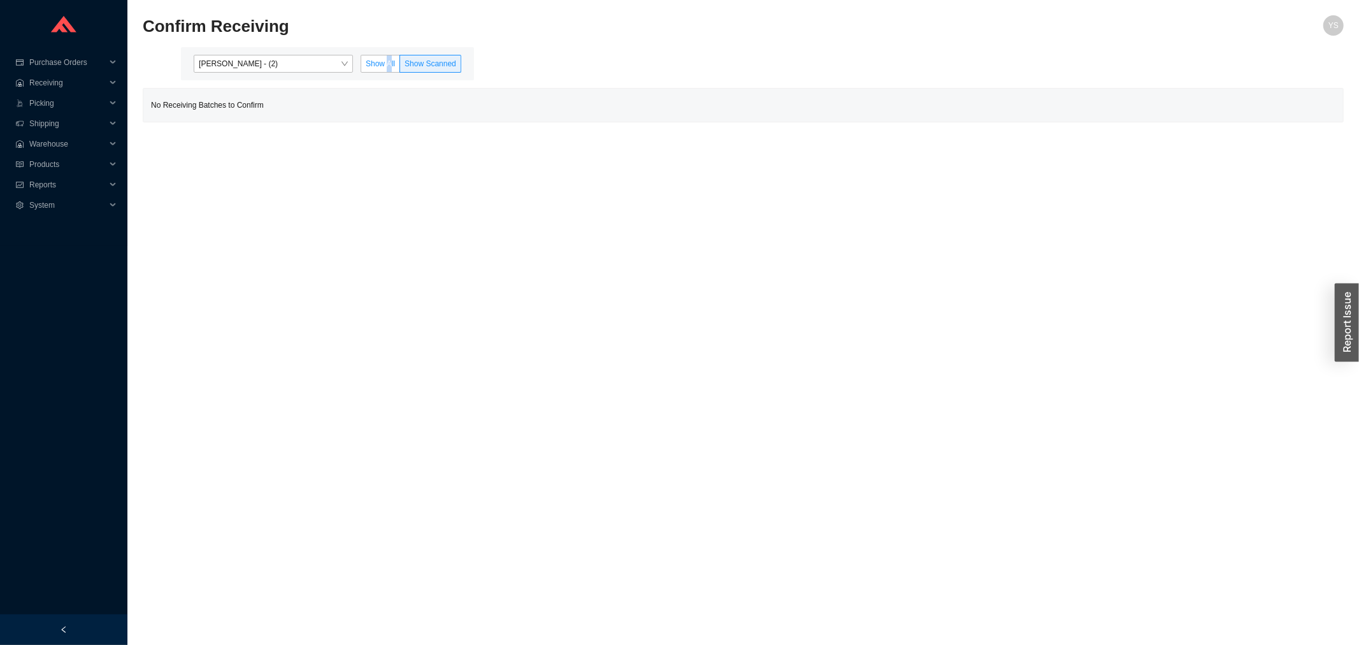
click at [389, 64] on span "Show All" at bounding box center [380, 63] width 29 height 9
click at [391, 68] on span "Show All" at bounding box center [380, 63] width 29 height 9
click at [361, 66] on input "Show All" at bounding box center [361, 66] width 0 height 0
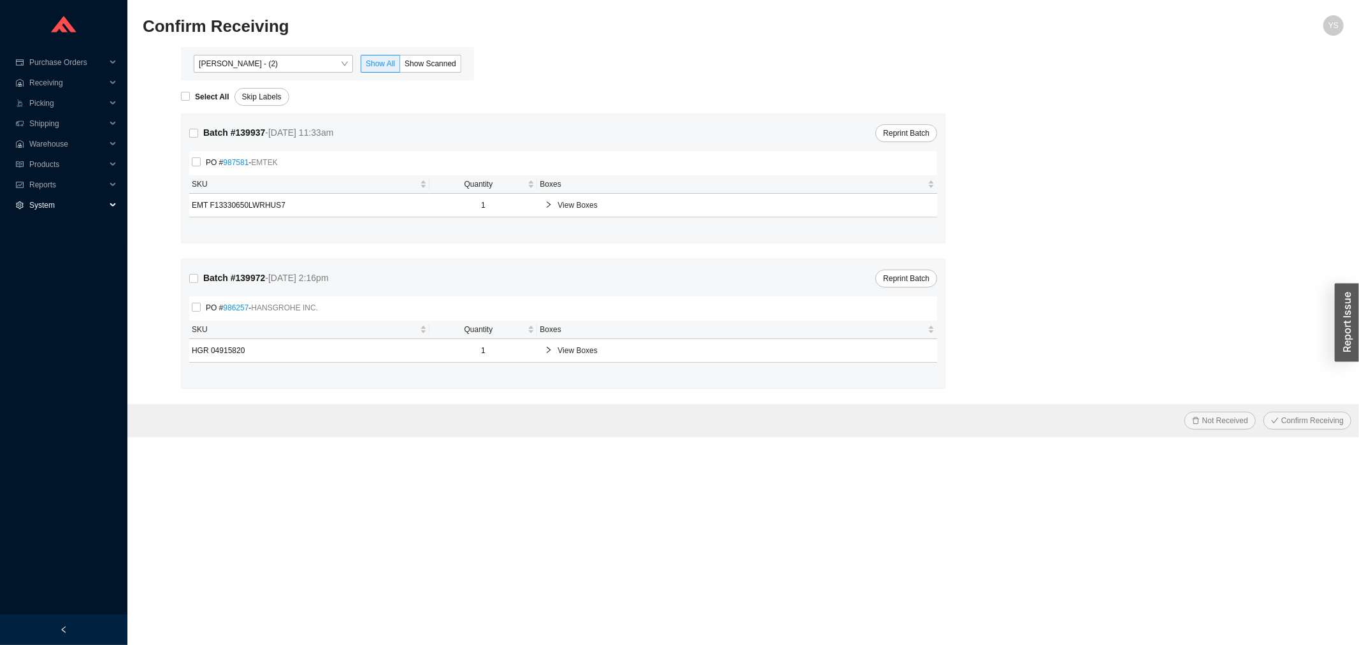
click at [32, 198] on span "System" at bounding box center [67, 205] width 76 height 20
click at [31, 184] on span "Reports" at bounding box center [67, 185] width 76 height 20
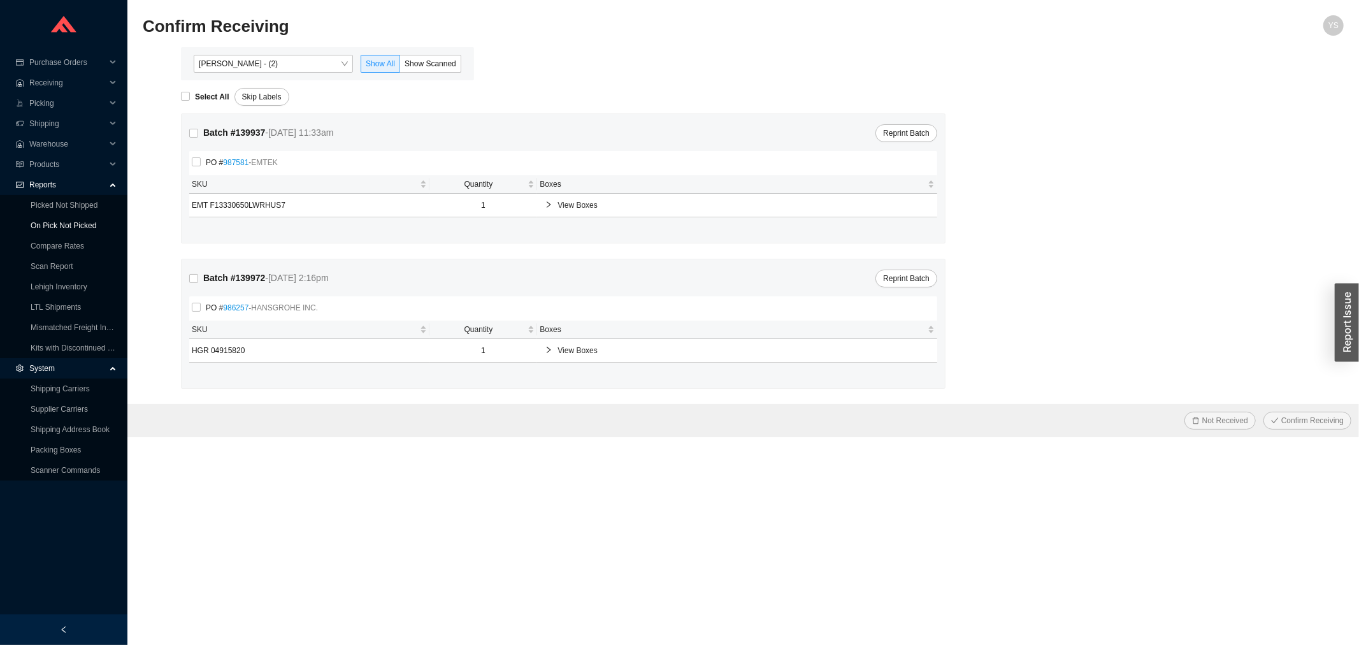
click at [35, 221] on link "On Pick Not Picked" at bounding box center [64, 225] width 66 height 9
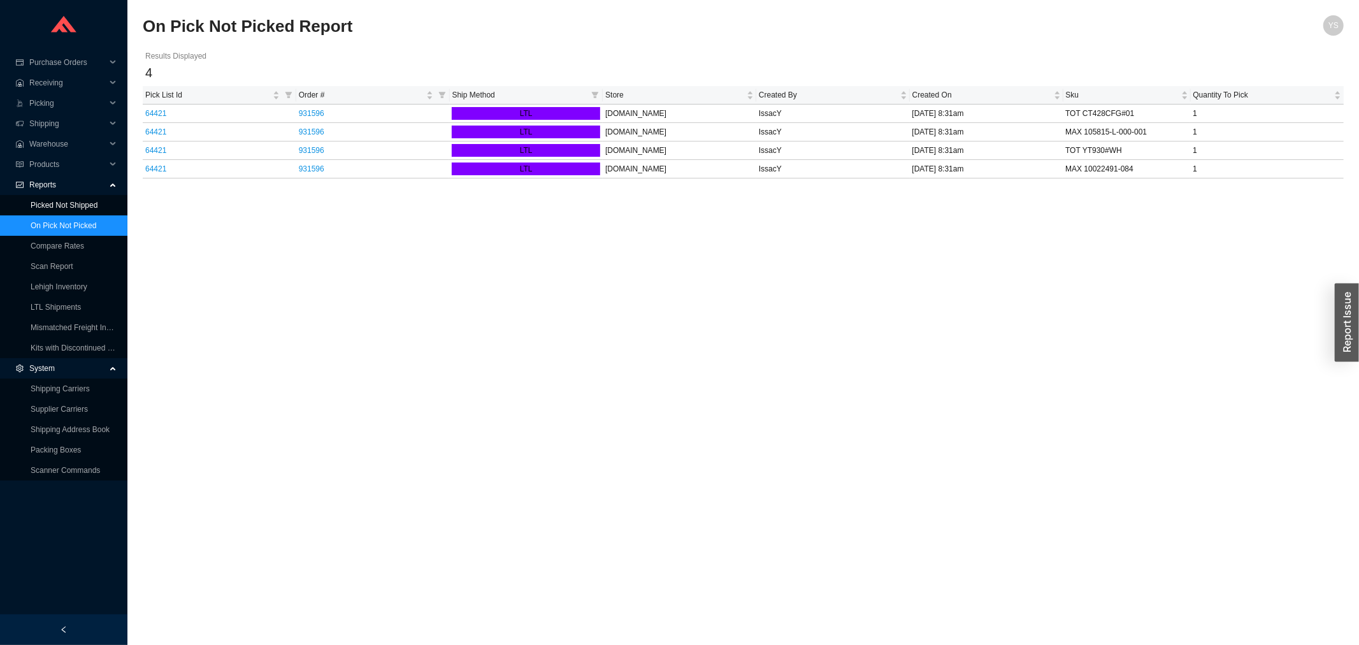
drag, startPoint x: 54, startPoint y: 189, endPoint x: 57, endPoint y: 198, distance: 10.3
click at [57, 198] on li "Reports Picked Not Shipped On Pick Not Picked Compare Rates Scan Report Lehigh …" at bounding box center [63, 267] width 127 height 184
click at [57, 201] on link "Picked Not Shipped" at bounding box center [64, 205] width 67 height 9
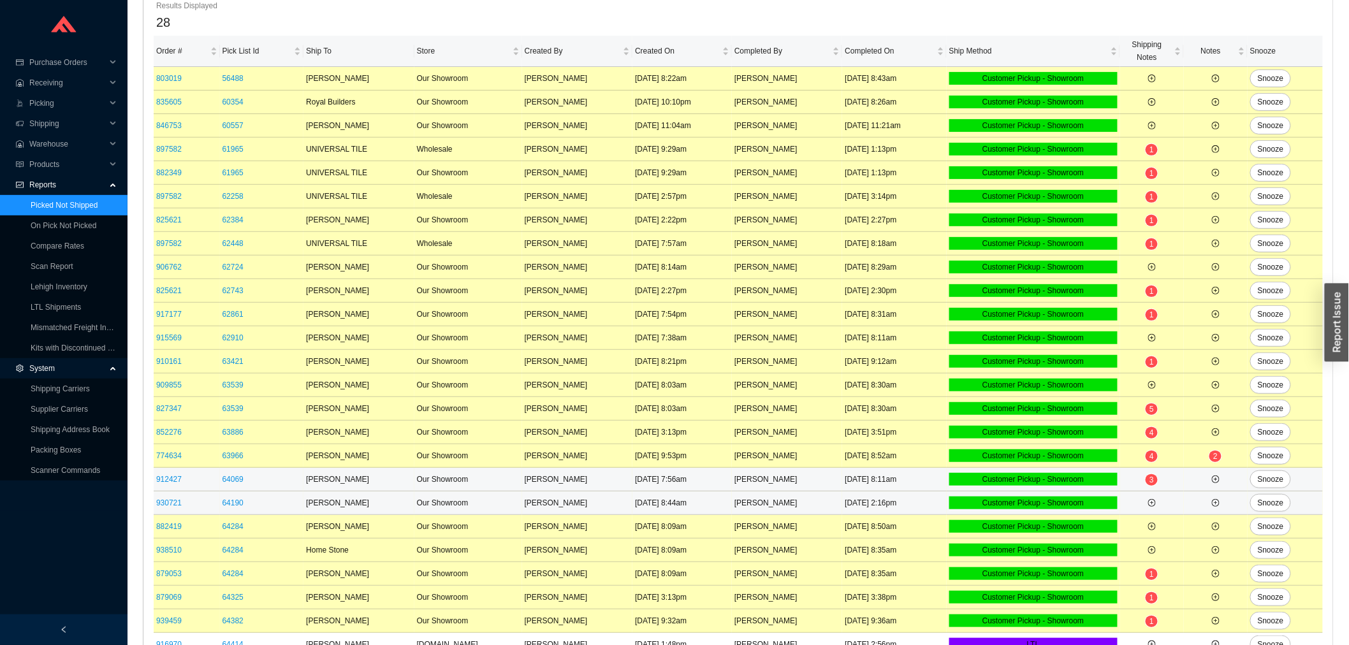
scroll to position [238, 0]
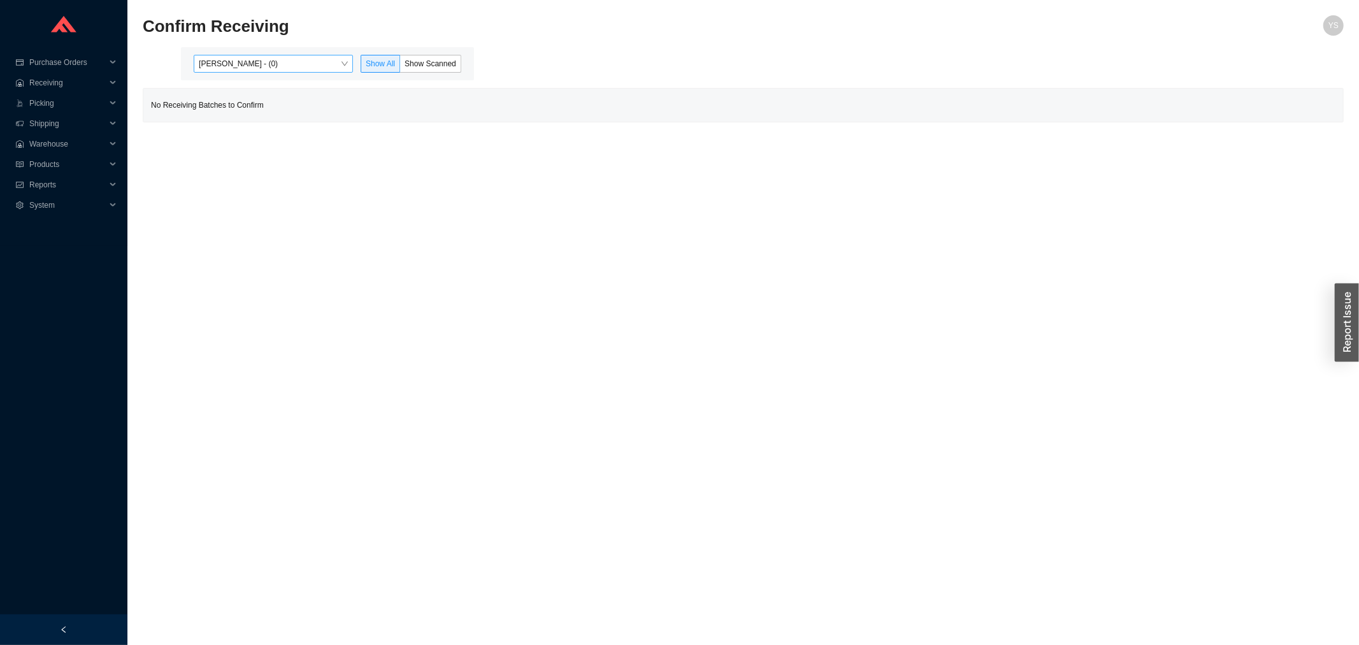
click at [274, 57] on span "[PERSON_NAME] - (0)" at bounding box center [273, 63] width 149 height 17
click at [280, 106] on div "[PERSON_NAME] - (2)" at bounding box center [274, 104] width 149 height 11
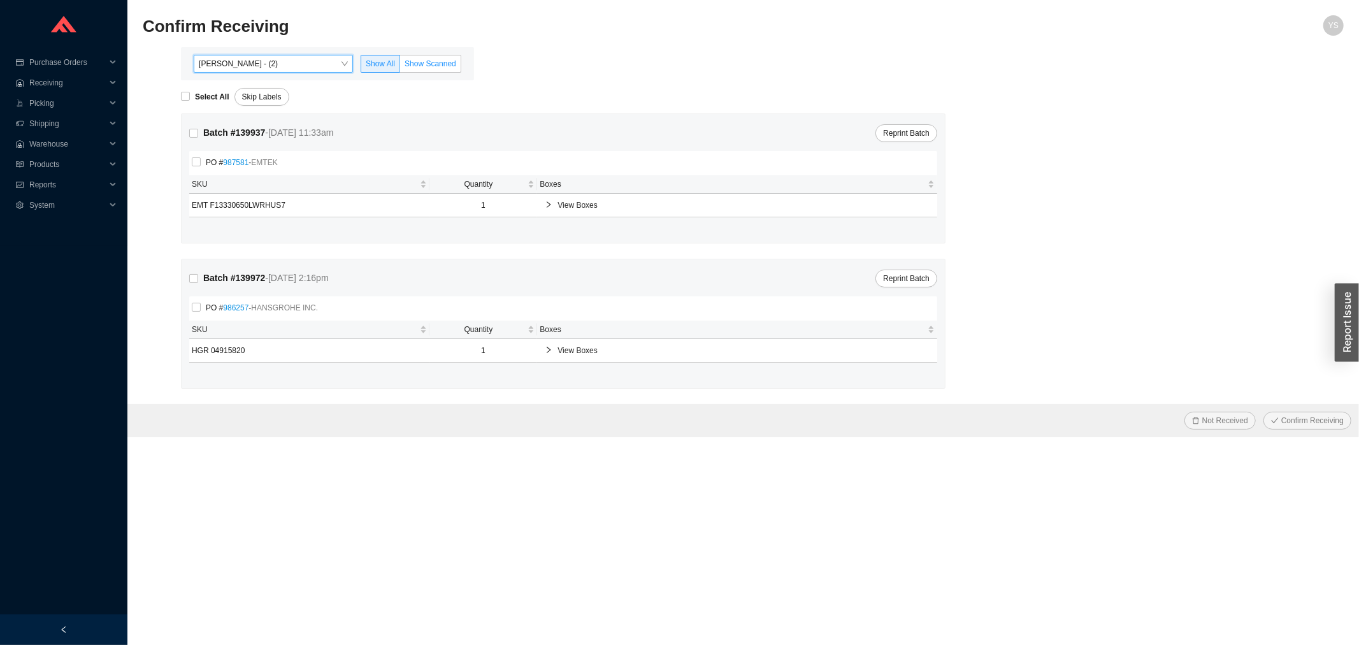
click at [431, 55] on label "Show Scanned" at bounding box center [430, 64] width 61 height 18
click at [400, 66] on input "Show Scanned" at bounding box center [400, 66] width 0 height 0
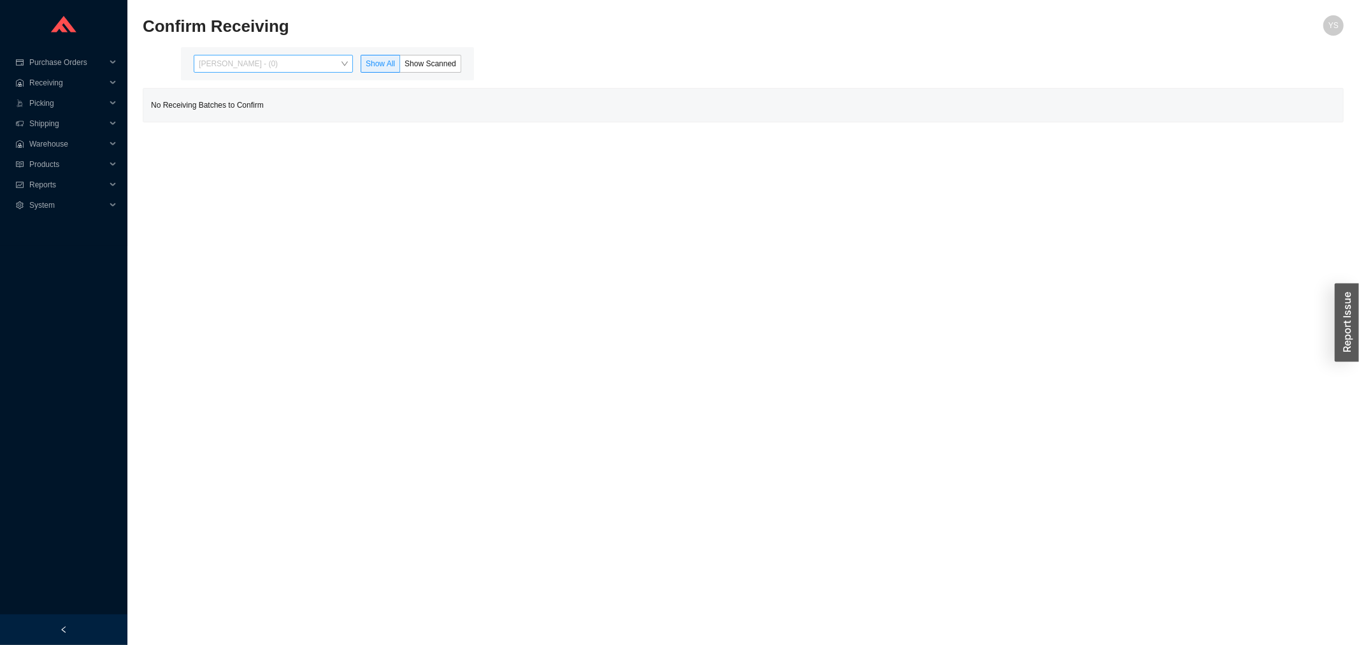
click at [266, 66] on span "[PERSON_NAME] - (0)" at bounding box center [273, 63] width 149 height 17
click at [266, 109] on div "[PERSON_NAME] - (2)" at bounding box center [274, 104] width 149 height 11
